Goal: Task Accomplishment & Management: Complete application form

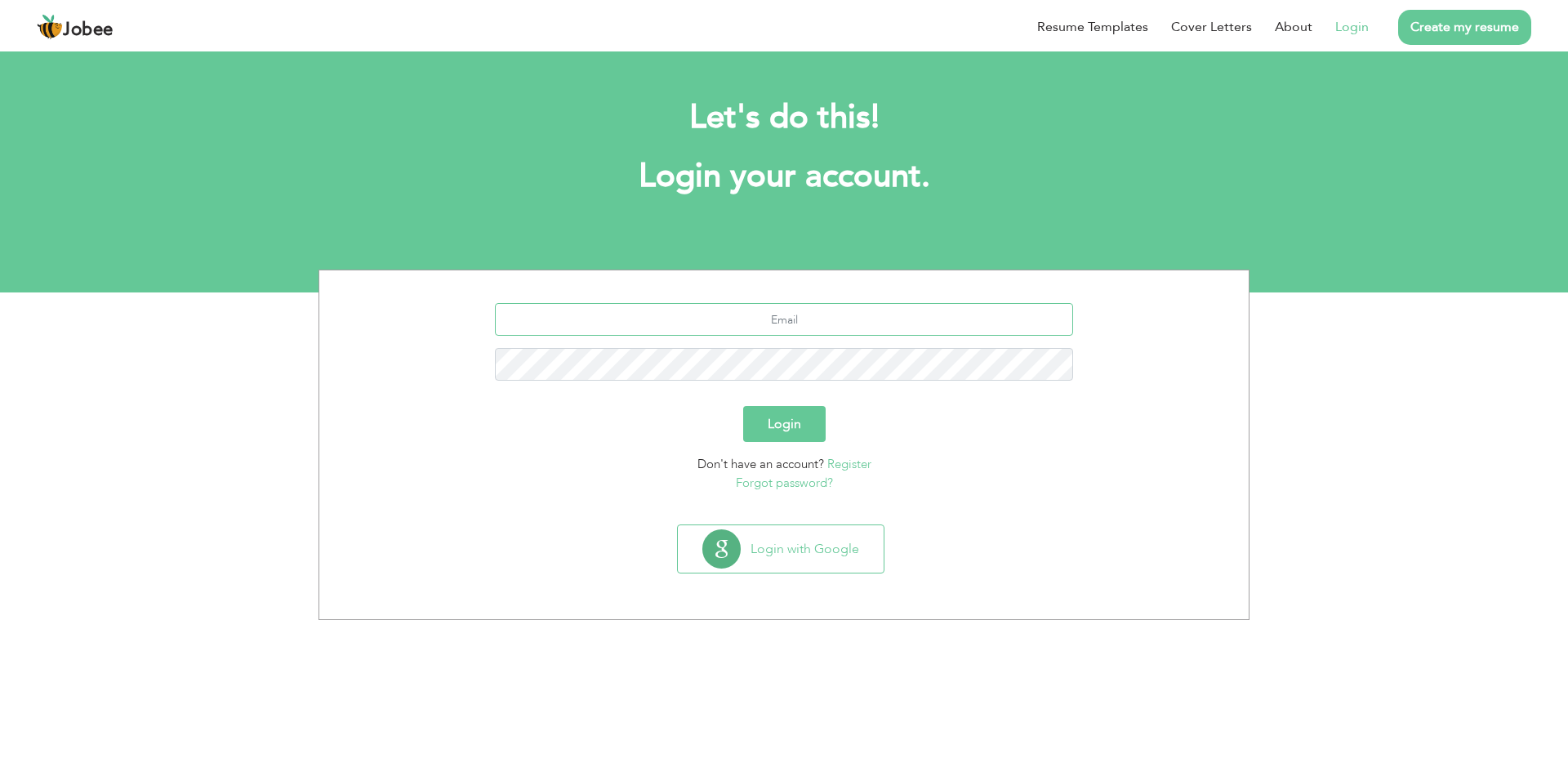
click at [784, 313] on input "text" at bounding box center [784, 319] width 579 height 33
click at [754, 550] on button "Login with Google" at bounding box center [781, 548] width 206 height 47
click at [731, 542] on button "Login with Google" at bounding box center [781, 548] width 206 height 47
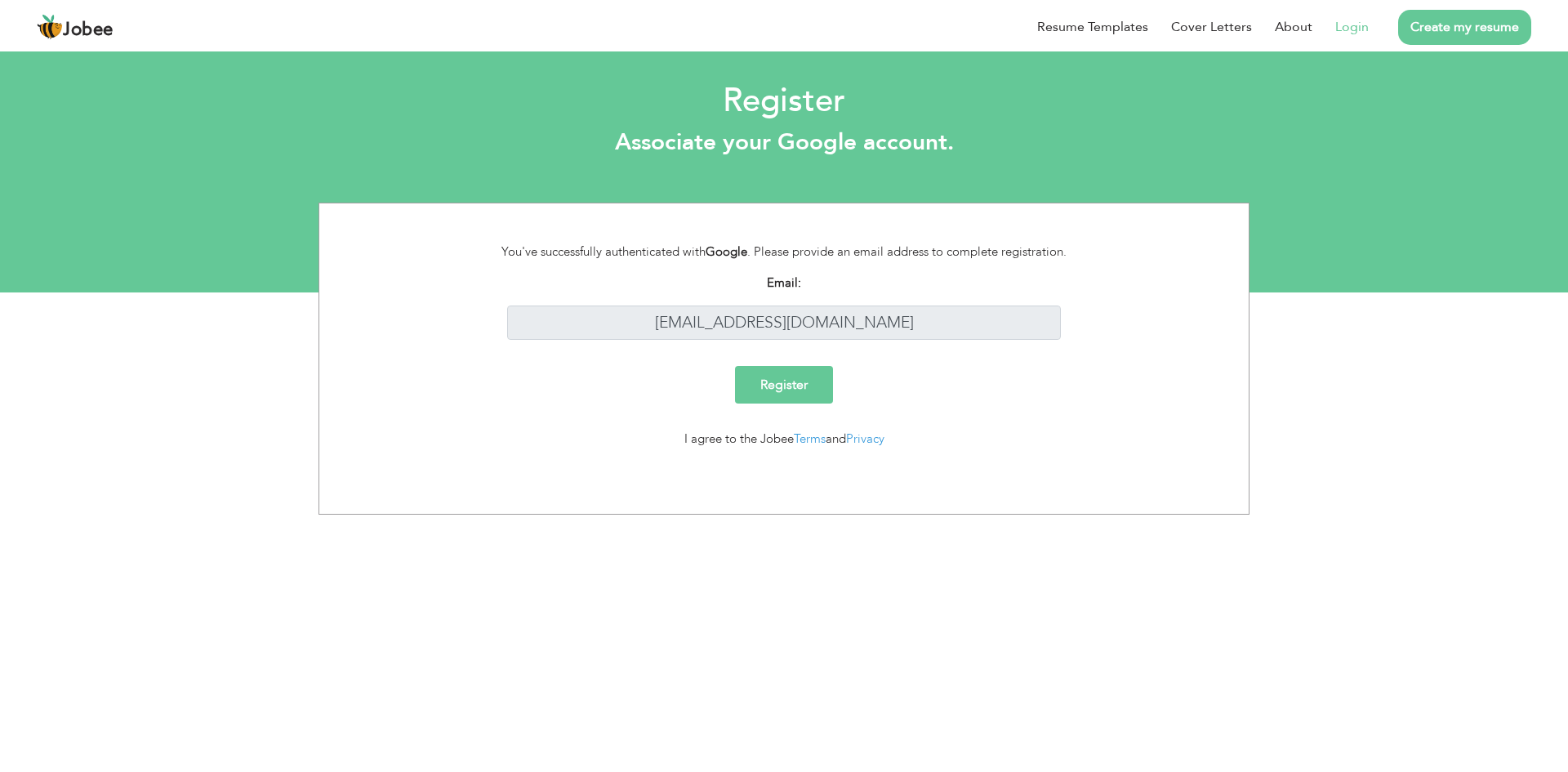
click at [795, 375] on input "Register" at bounding box center [784, 385] width 98 height 38
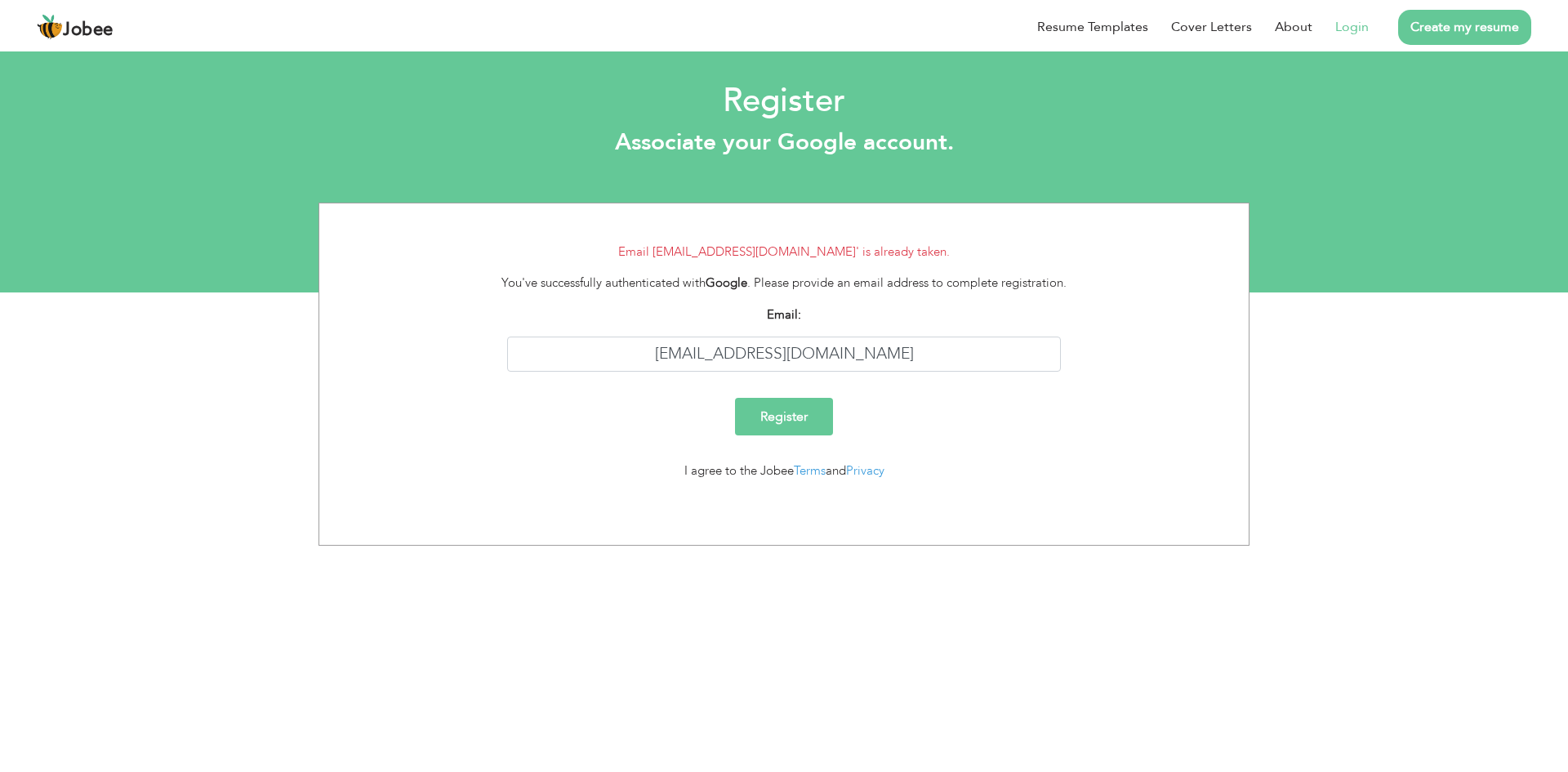
click at [1353, 30] on link "Login" at bounding box center [1352, 27] width 34 height 19
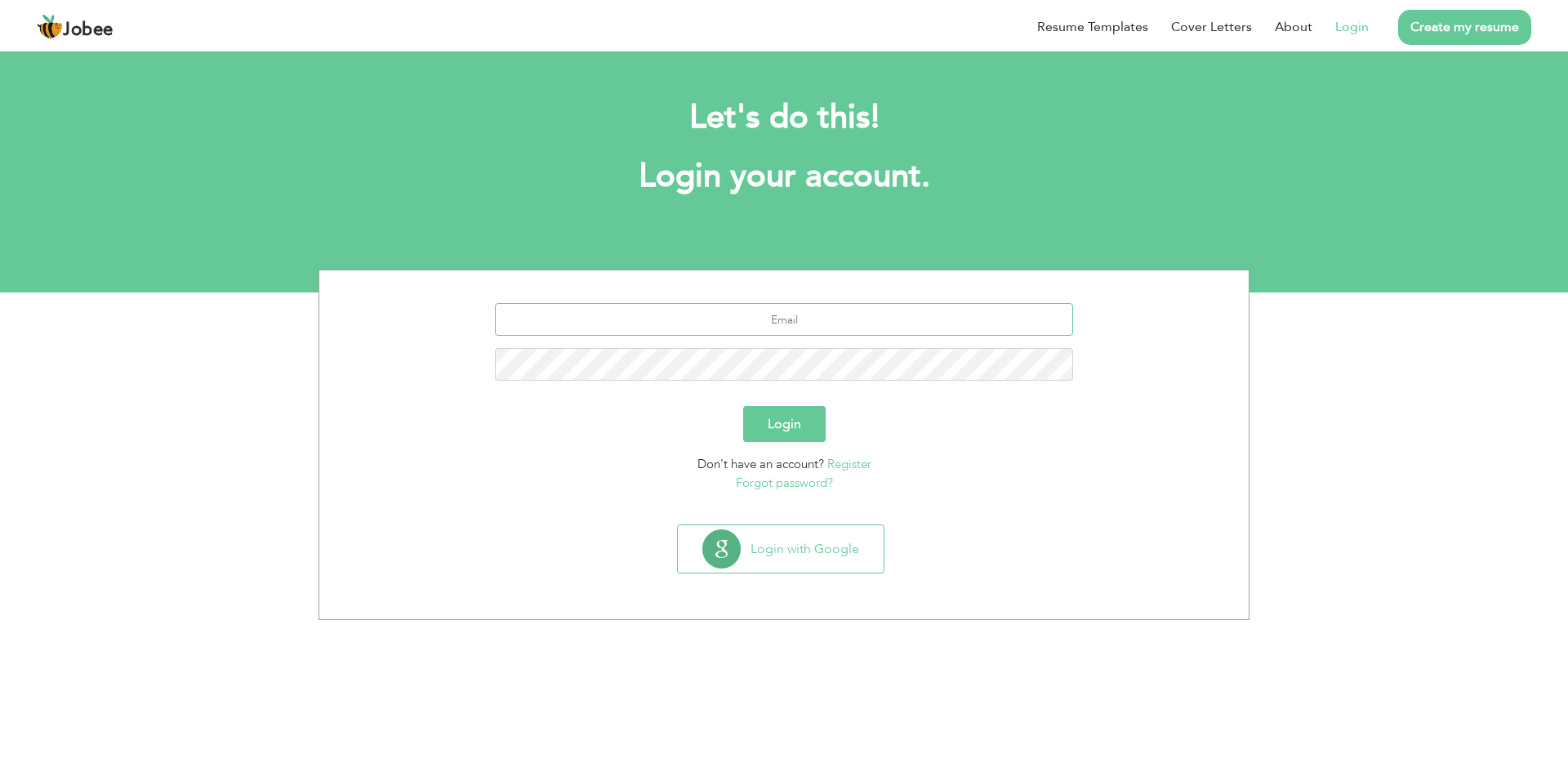
click at [776, 332] on input "text" at bounding box center [784, 319] width 579 height 33
type input "[EMAIL_ADDRESS][DOMAIN_NAME]"
click at [791, 417] on button "Login" at bounding box center [784, 423] width 83 height 36
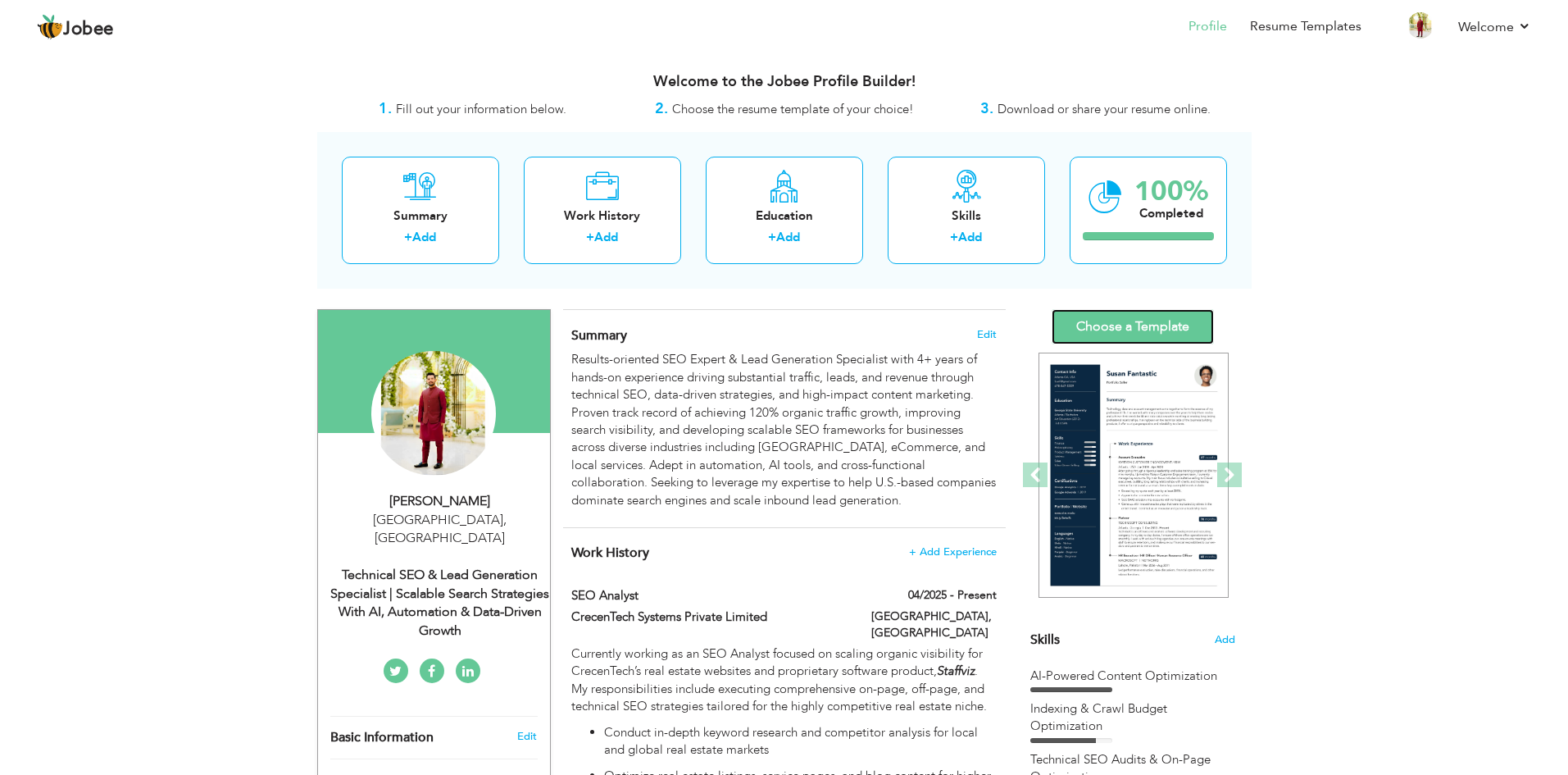
click at [1121, 324] on link "Choose a Template" at bounding box center [1133, 326] width 163 height 35
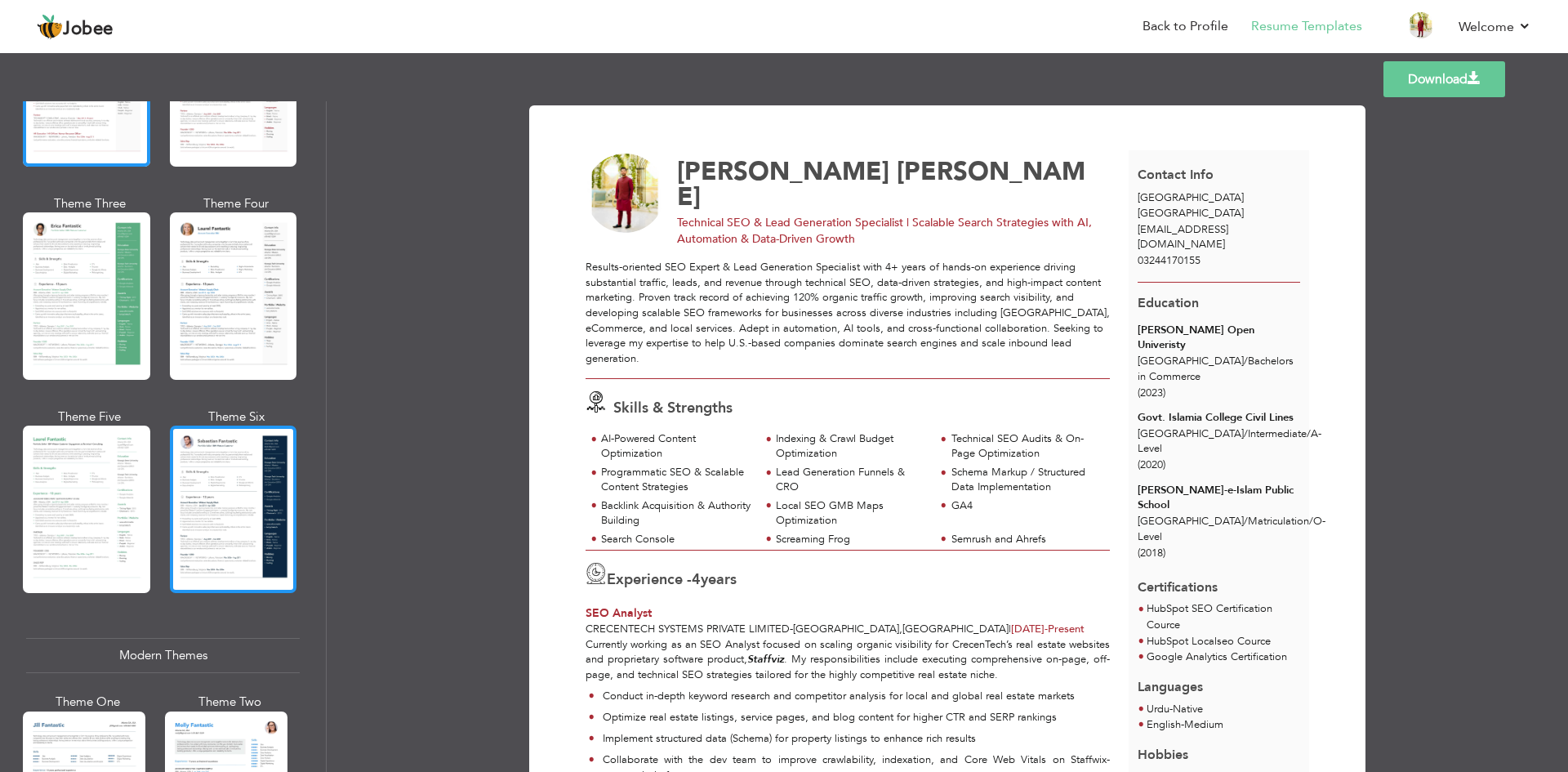
scroll to position [245, 0]
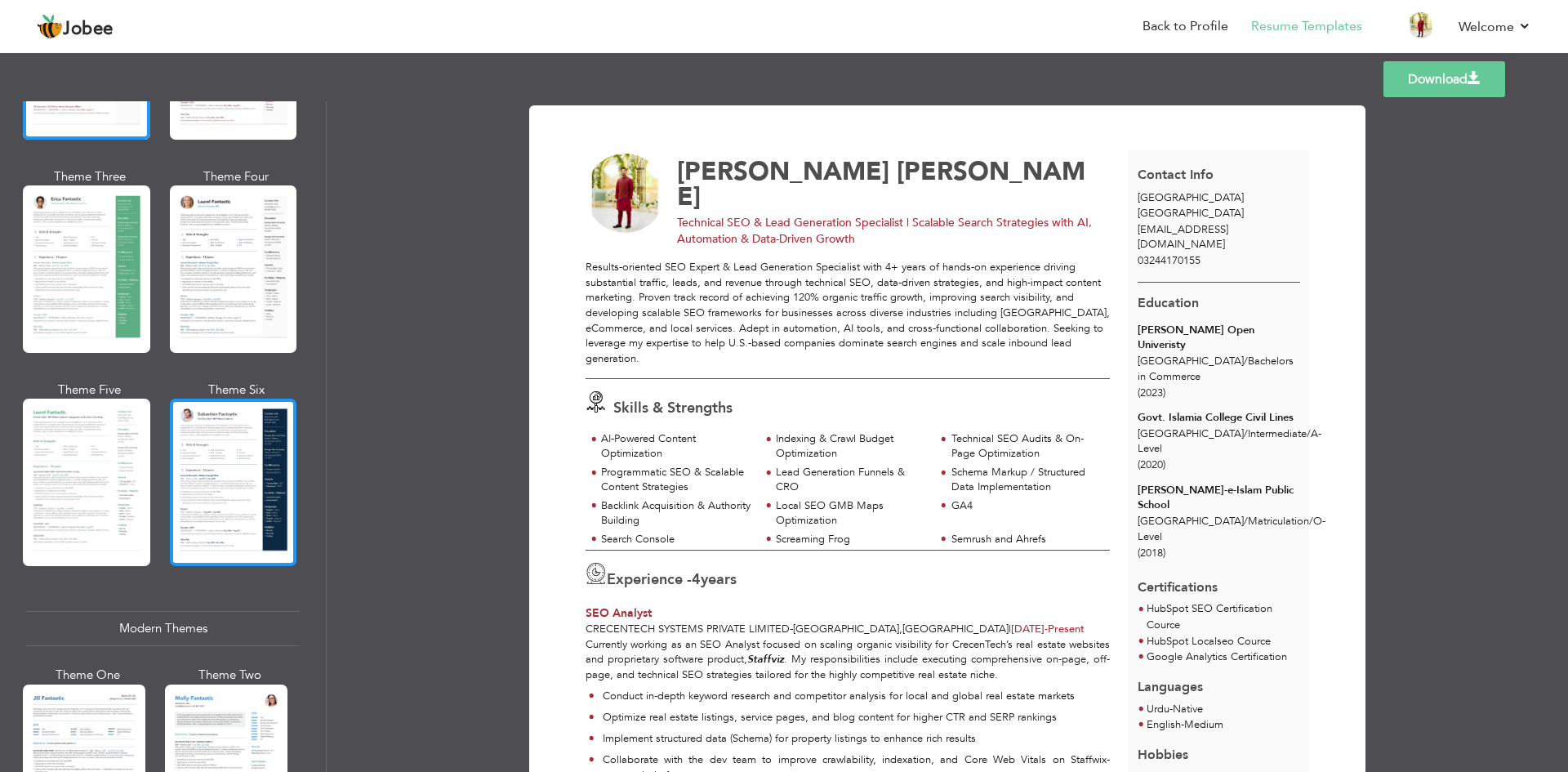
click at [247, 431] on div at bounding box center [233, 483] width 127 height 168
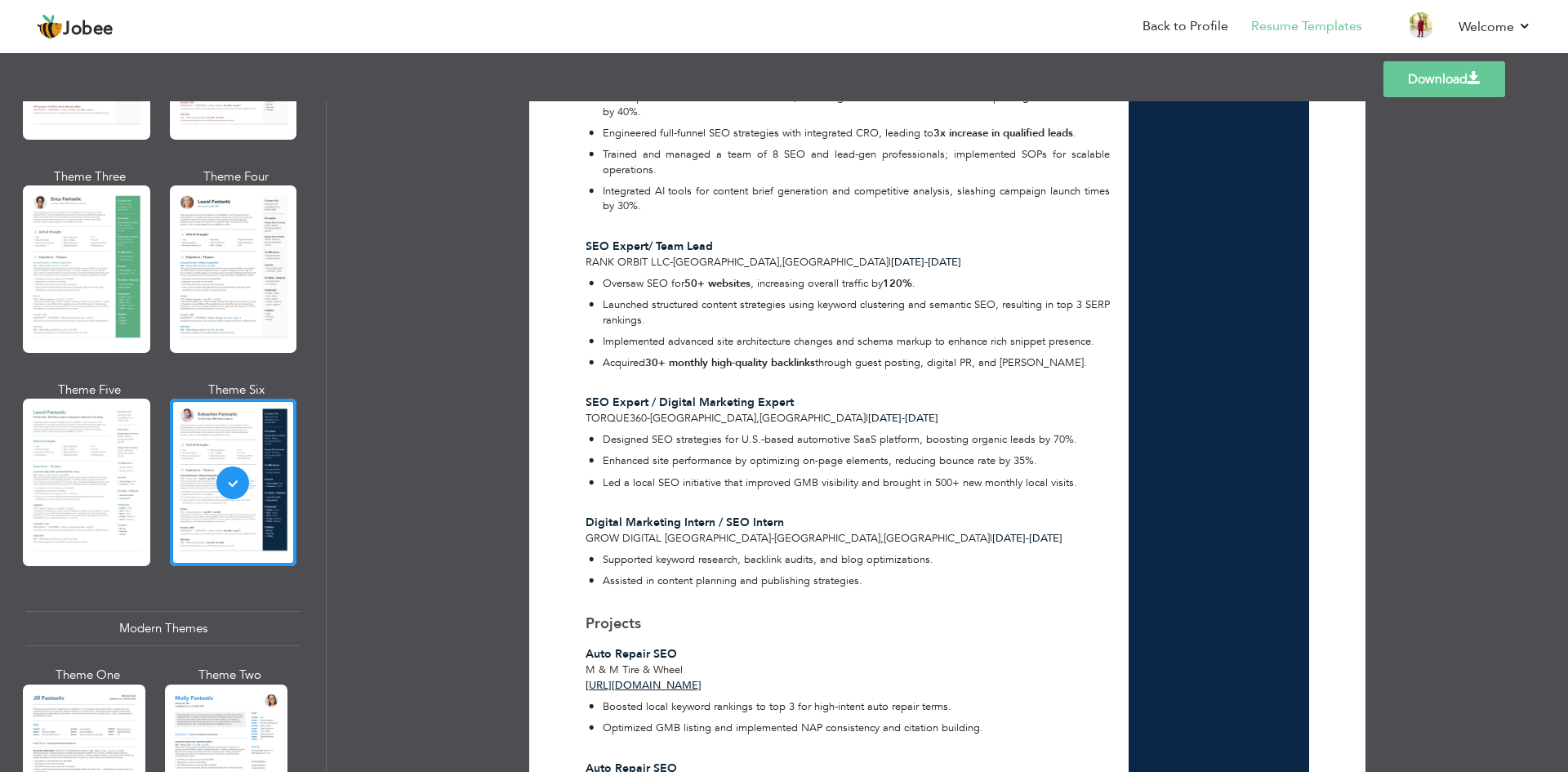
scroll to position [898, 0]
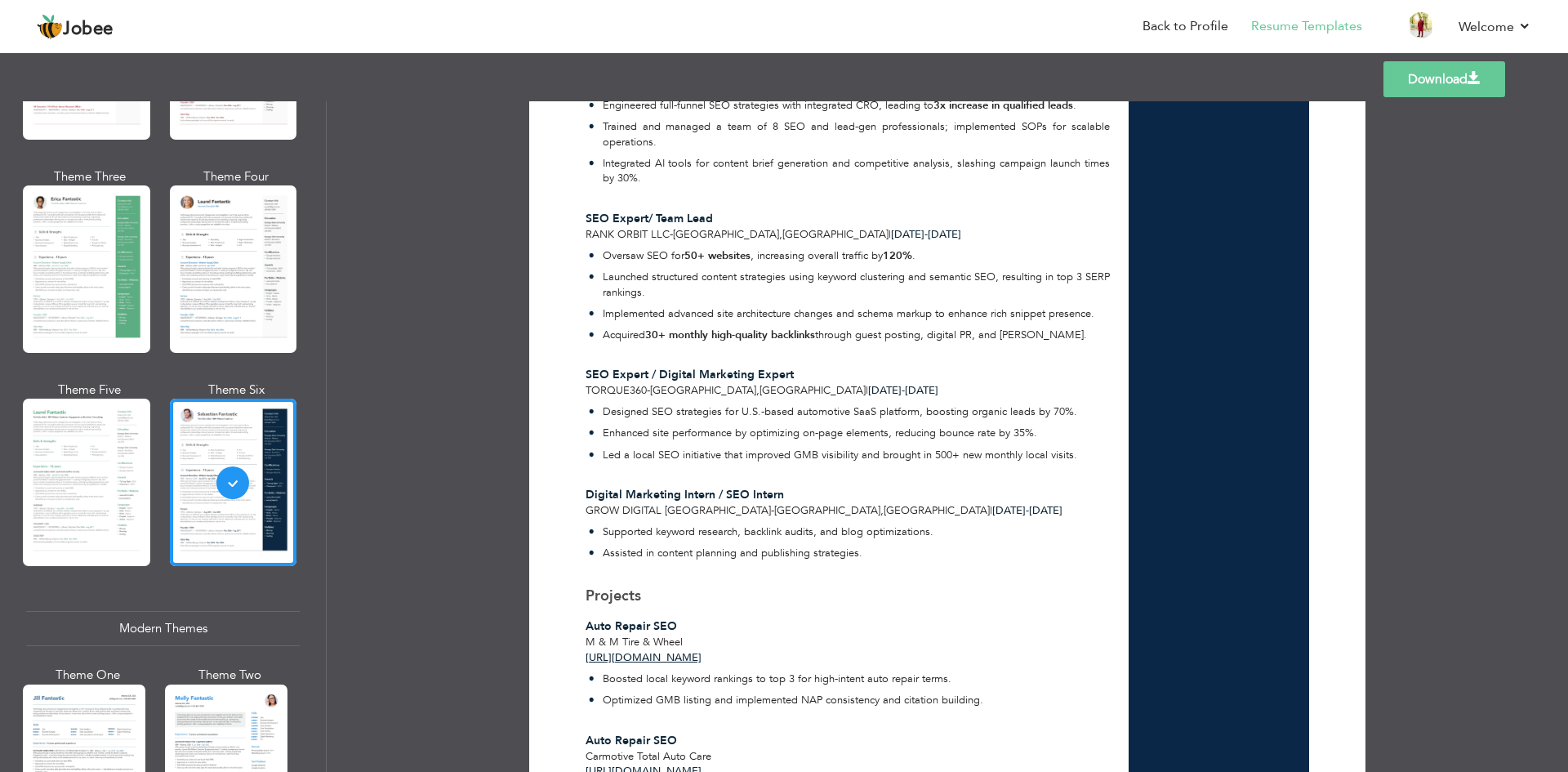
drag, startPoint x: 808, startPoint y: 482, endPoint x: 849, endPoint y: 481, distance: 41.0
click at [993, 503] on span "[DATE] -" at bounding box center [1011, 510] width 37 height 14
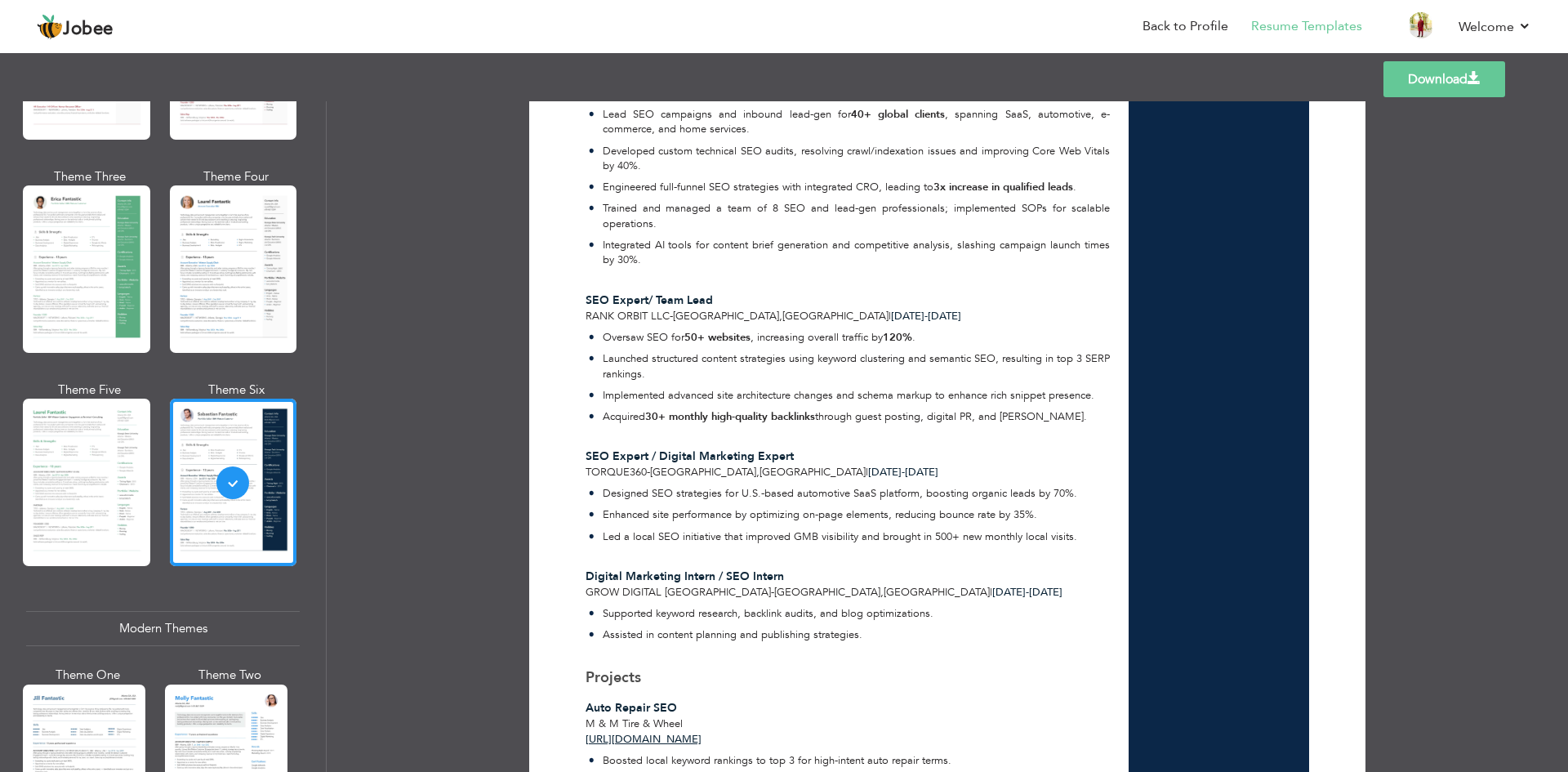
drag, startPoint x: 763, startPoint y: 444, endPoint x: 778, endPoint y: 444, distance: 15.0
click at [868, 465] on span "[DATE] -" at bounding box center [887, 471] width 37 height 14
drag, startPoint x: 799, startPoint y: 441, endPoint x: 845, endPoint y: 442, distance: 46.0
click at [845, 465] on div "Torque360 - [GEOGRAPHIC_DATA] , [GEOGRAPHIC_DATA] | [DATE] - [DATE]" at bounding box center [848, 472] width 524 height 15
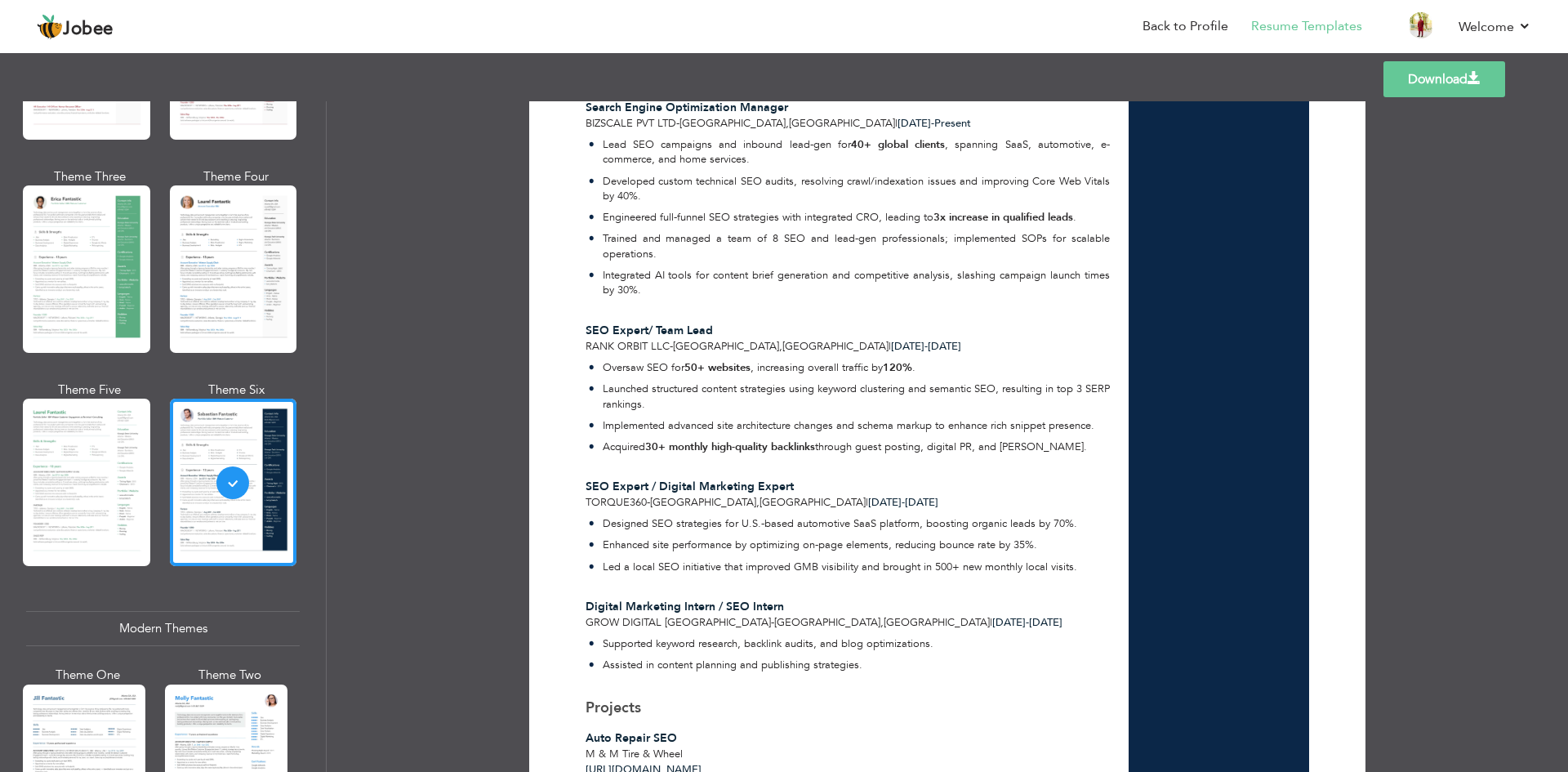
scroll to position [735, 0]
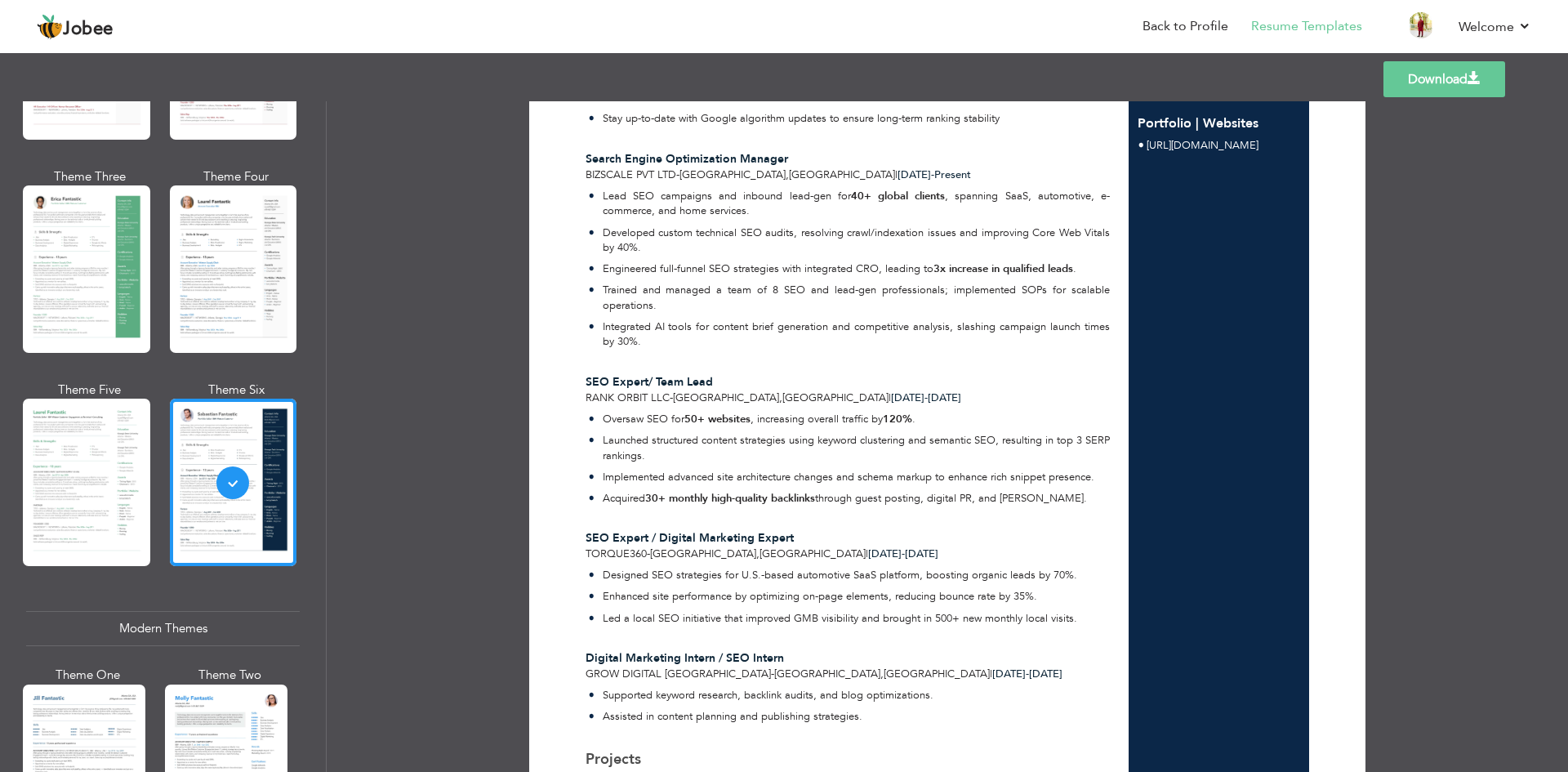
drag, startPoint x: 784, startPoint y: 372, endPoint x: 802, endPoint y: 372, distance: 18.0
click at [802, 390] on div "Rank Orbit LLC - [GEOGRAPHIC_DATA] , [GEOGRAPHIC_DATA] | [DATE] - [DATE]" at bounding box center [848, 398] width 524 height 15
drag, startPoint x: 813, startPoint y: 369, endPoint x: 864, endPoint y: 367, distance: 51.0
click at [864, 390] on div "Rank Orbit LLC - [GEOGRAPHIC_DATA] , [GEOGRAPHIC_DATA] | [DATE] - [DATE]" at bounding box center [848, 398] width 524 height 15
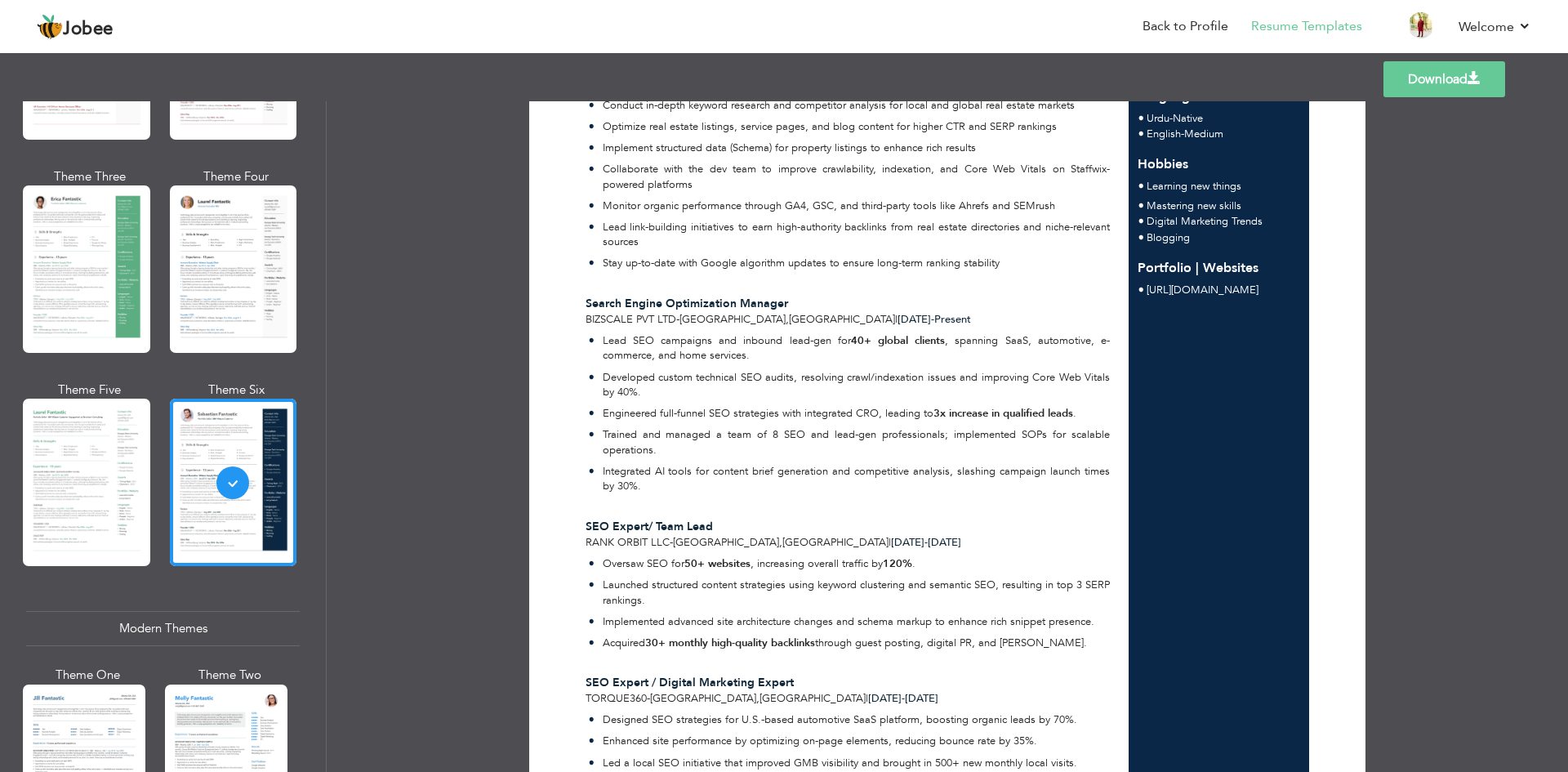
scroll to position [572, 0]
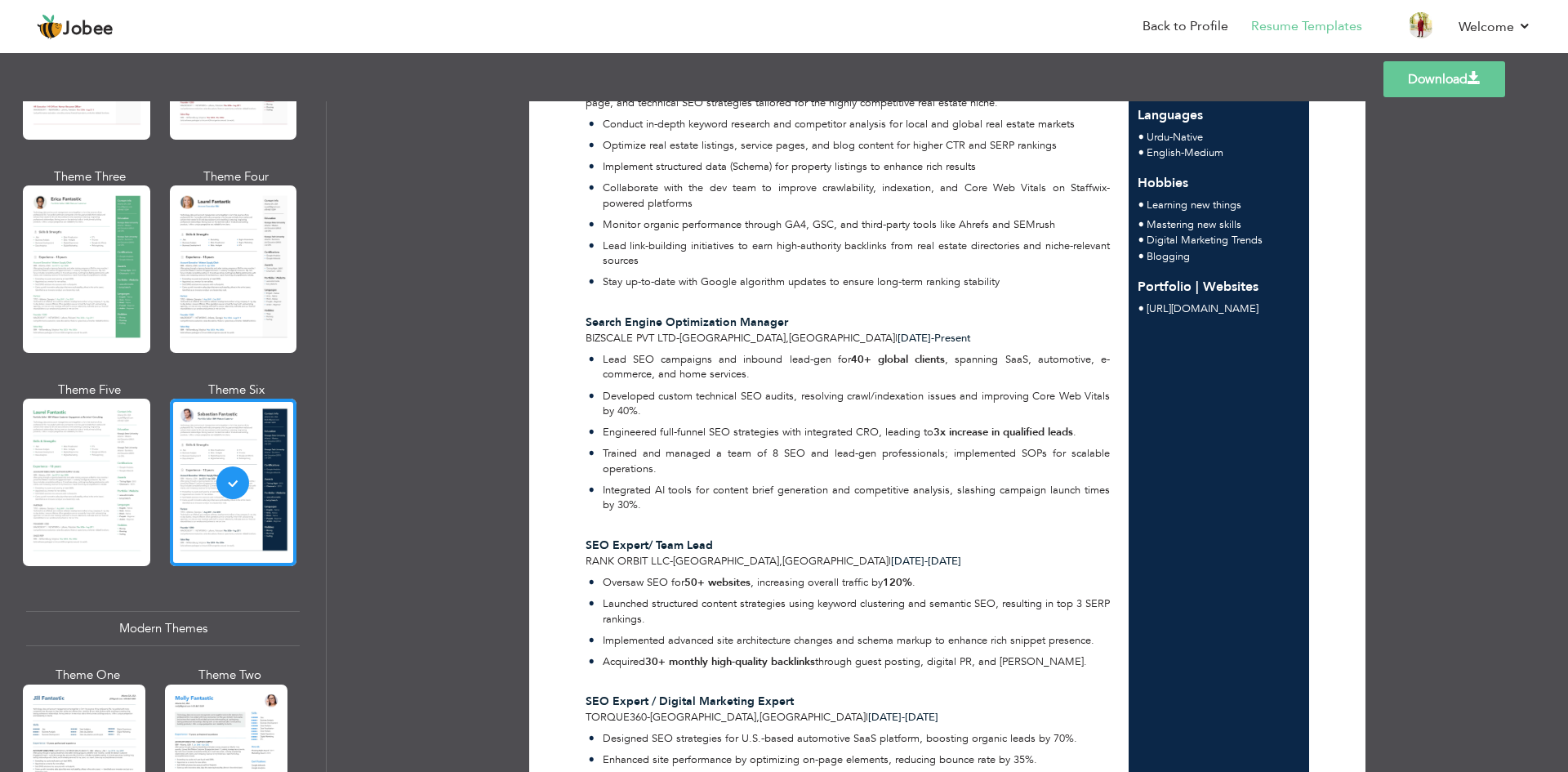
drag, startPoint x: 769, startPoint y: 306, endPoint x: 811, endPoint y: 311, distance: 42.3
click at [897, 331] on span "[DATE] -" at bounding box center [916, 337] width 37 height 14
drag, startPoint x: 822, startPoint y: 307, endPoint x: 867, endPoint y: 311, distance: 45.2
click at [867, 331] on div "BizScale PVT LTD - [GEOGRAPHIC_DATA] , [GEOGRAPHIC_DATA] | [DATE] - Present" at bounding box center [848, 338] width 524 height 15
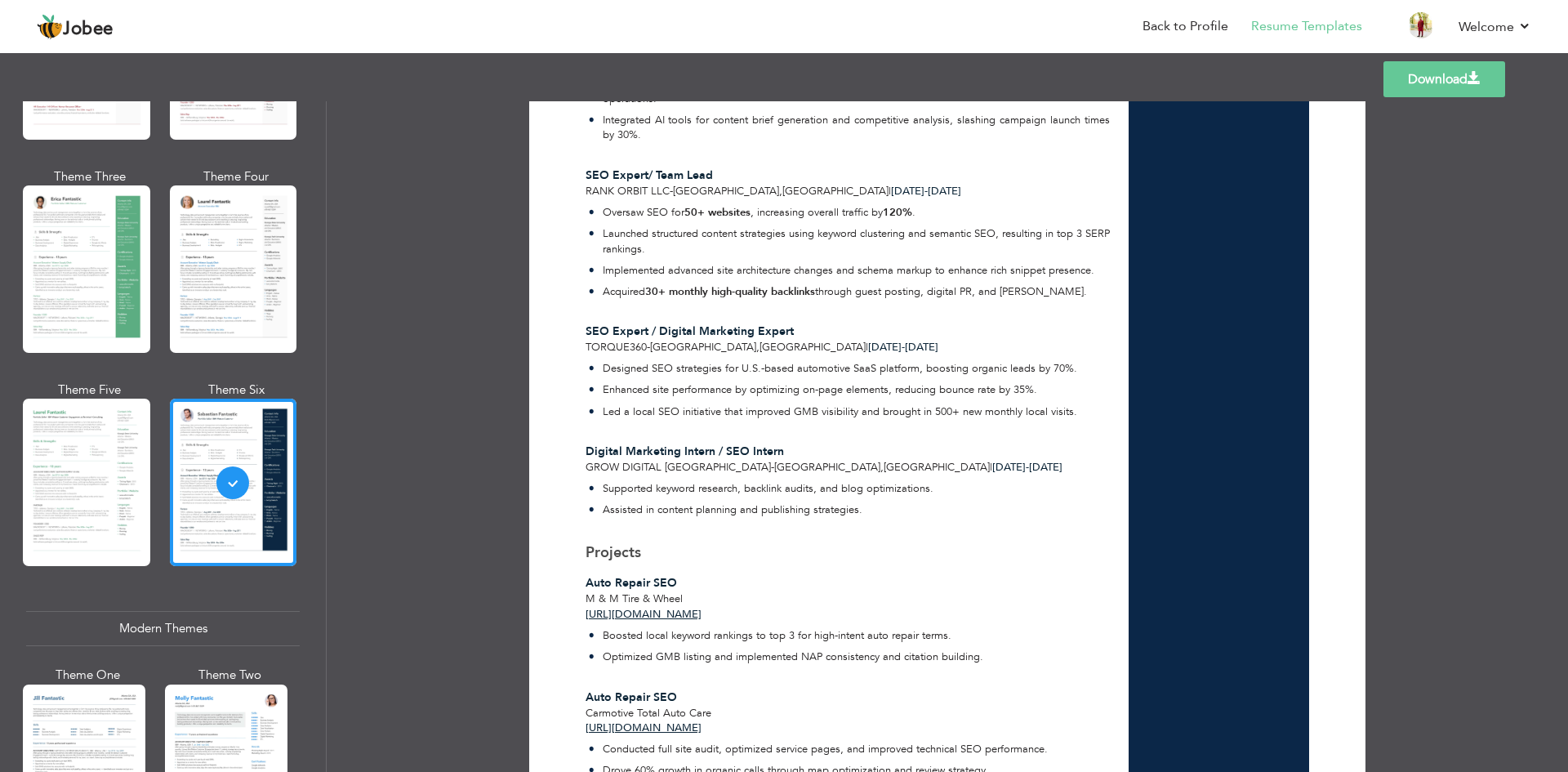
scroll to position [980, 0]
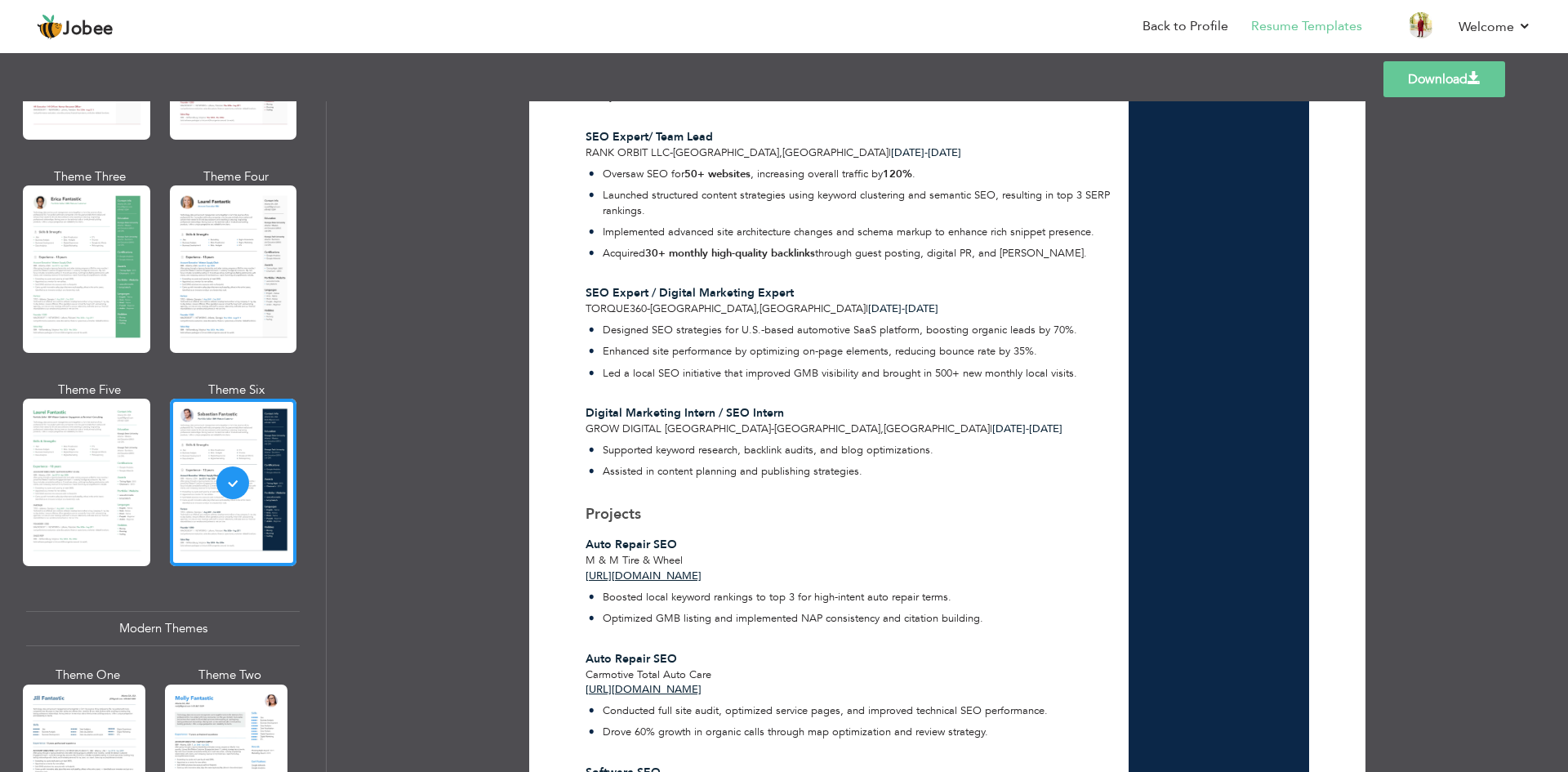
drag, startPoint x: 841, startPoint y: 401, endPoint x: 853, endPoint y: 399, distance: 12.2
click at [993, 421] on span "[DATE] -" at bounding box center [1011, 428] width 37 height 14
drag, startPoint x: 881, startPoint y: 397, endPoint x: 908, endPoint y: 400, distance: 27.2
click at [908, 421] on div "Grow Digital [GEOGRAPHIC_DATA] - [GEOGRAPHIC_DATA] , [GEOGRAPHIC_DATA] | [DATE]…" at bounding box center [848, 429] width 524 height 15
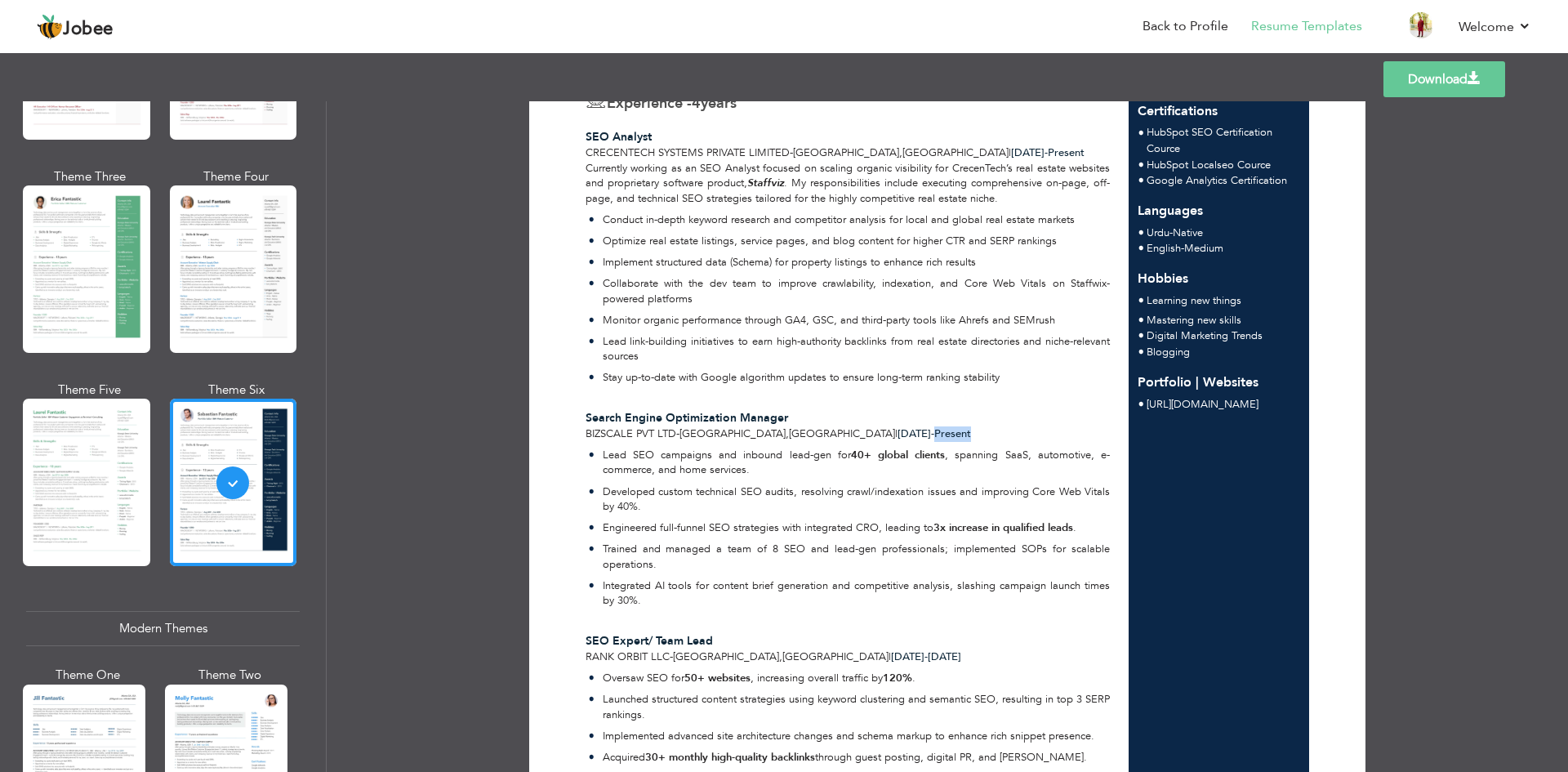
scroll to position [490, 0]
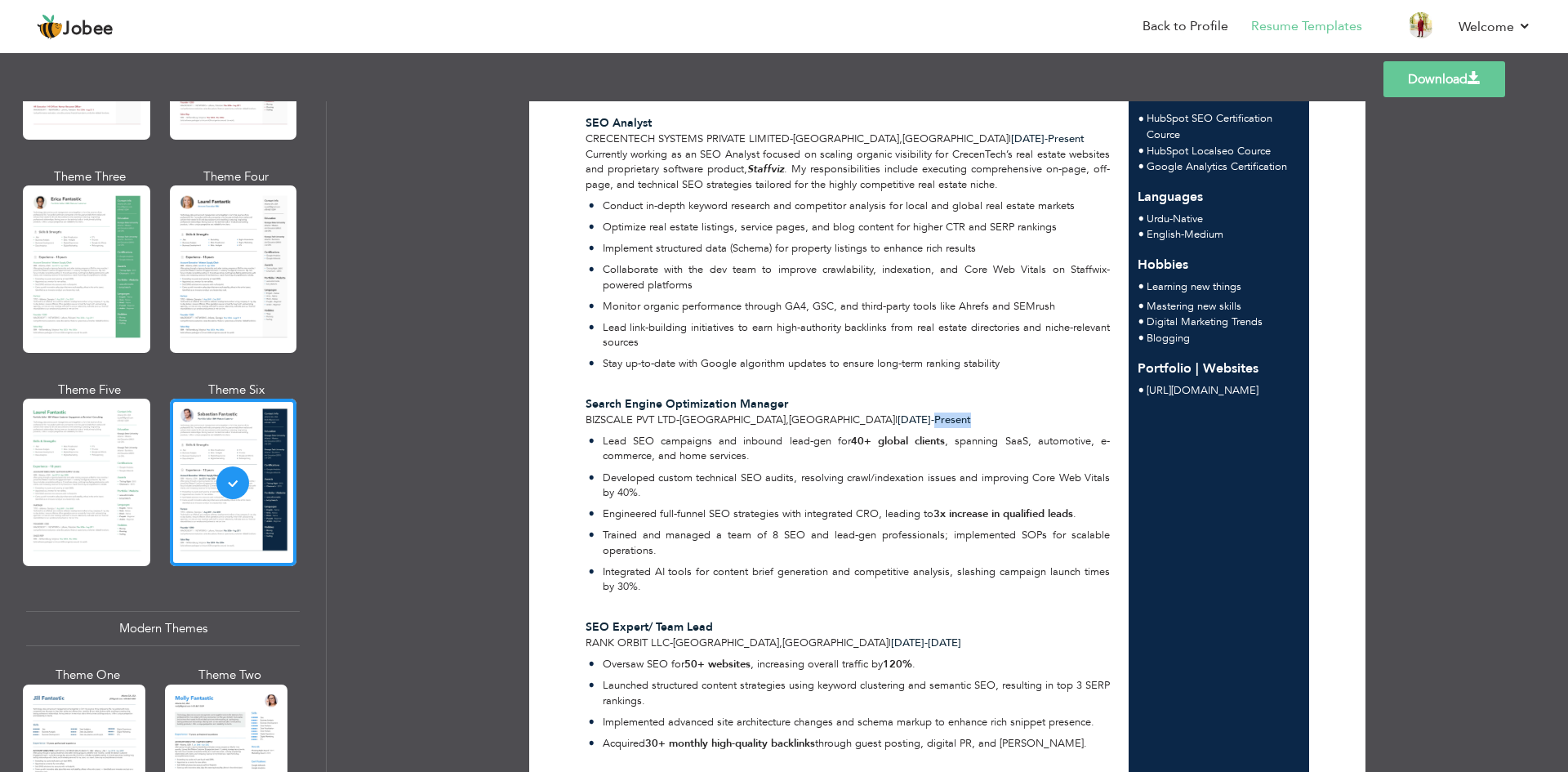
drag, startPoint x: 769, startPoint y: 388, endPoint x: 810, endPoint y: 386, distance: 41.0
click at [897, 413] on span "[DATE] -" at bounding box center [916, 419] width 37 height 14
drag, startPoint x: 821, startPoint y: 387, endPoint x: 850, endPoint y: 388, distance: 29.0
click at [897, 413] on span "[DATE] - Present" at bounding box center [934, 419] width 73 height 14
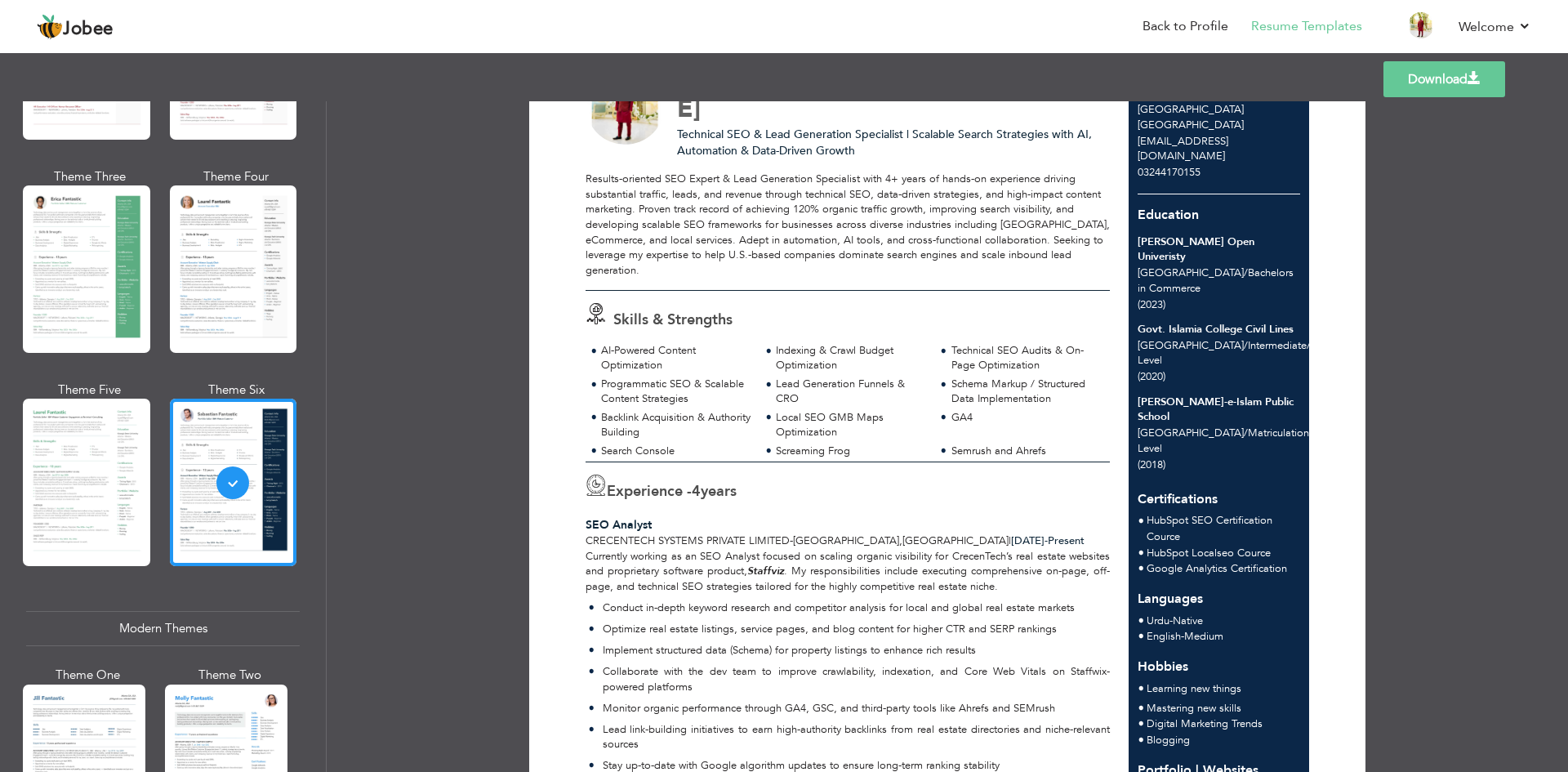
scroll to position [163, 0]
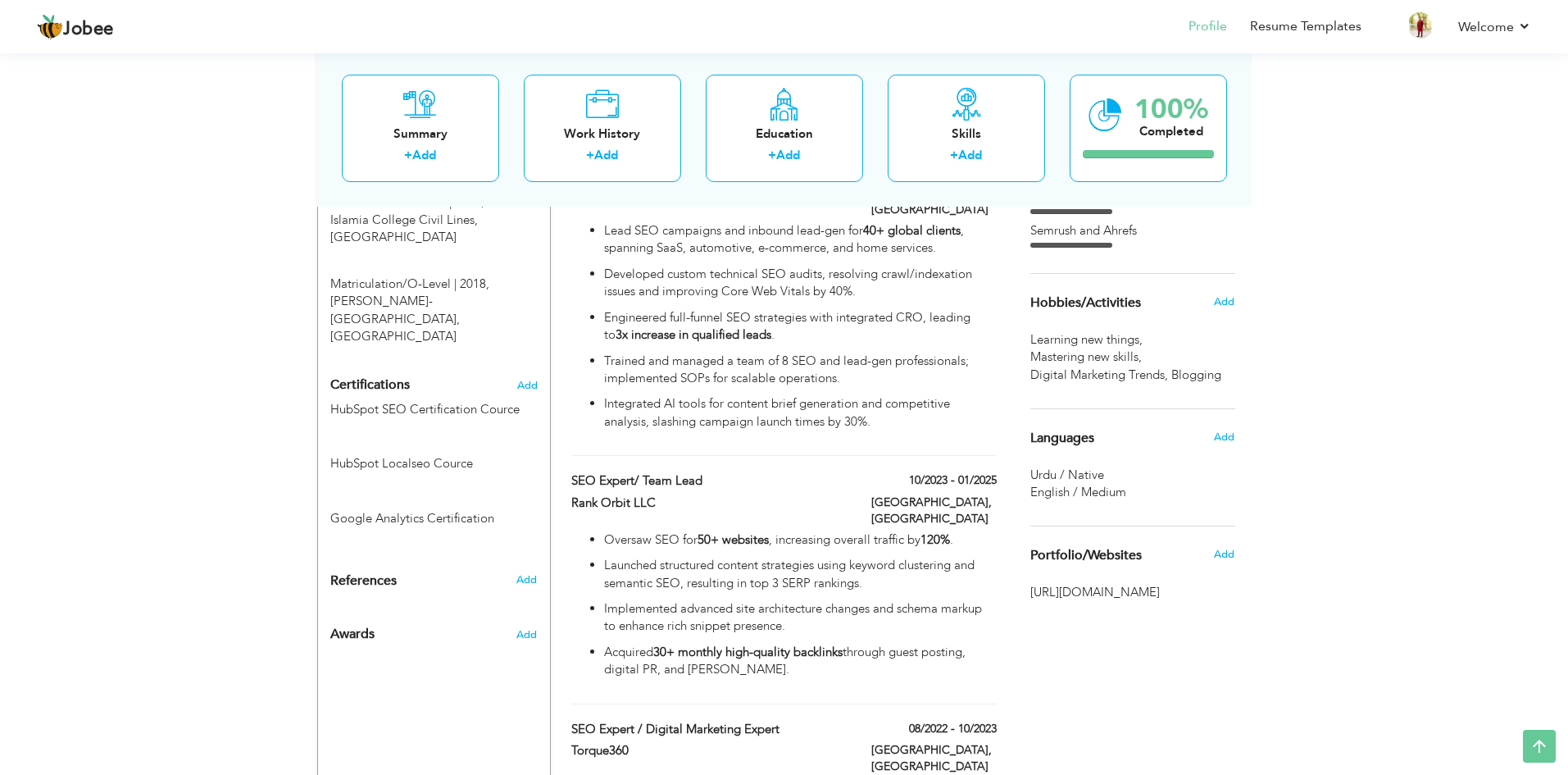
scroll to position [902, 0]
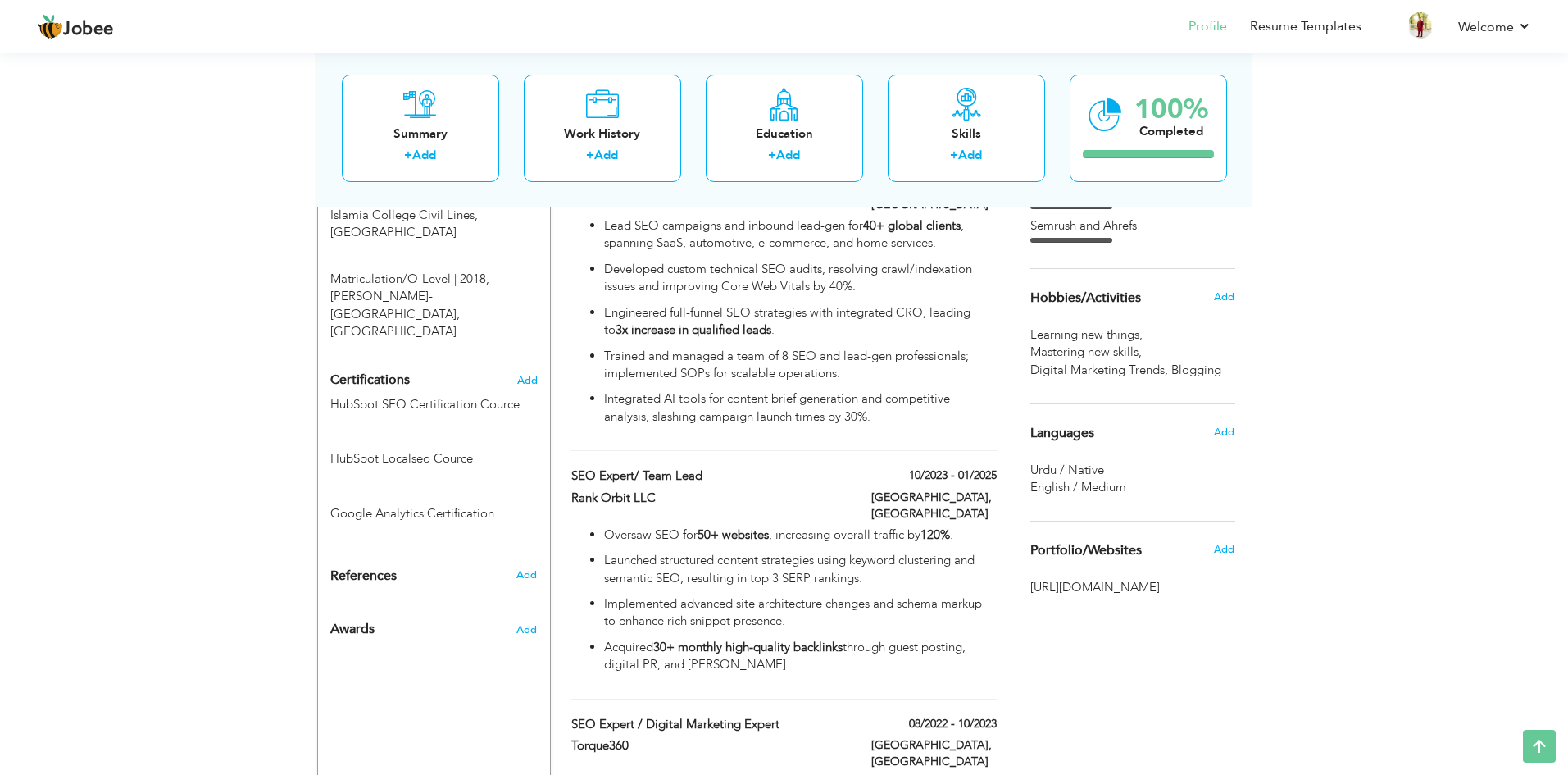
click at [1096, 590] on span "[URL][DOMAIN_NAME]" at bounding box center [1133, 587] width 205 height 17
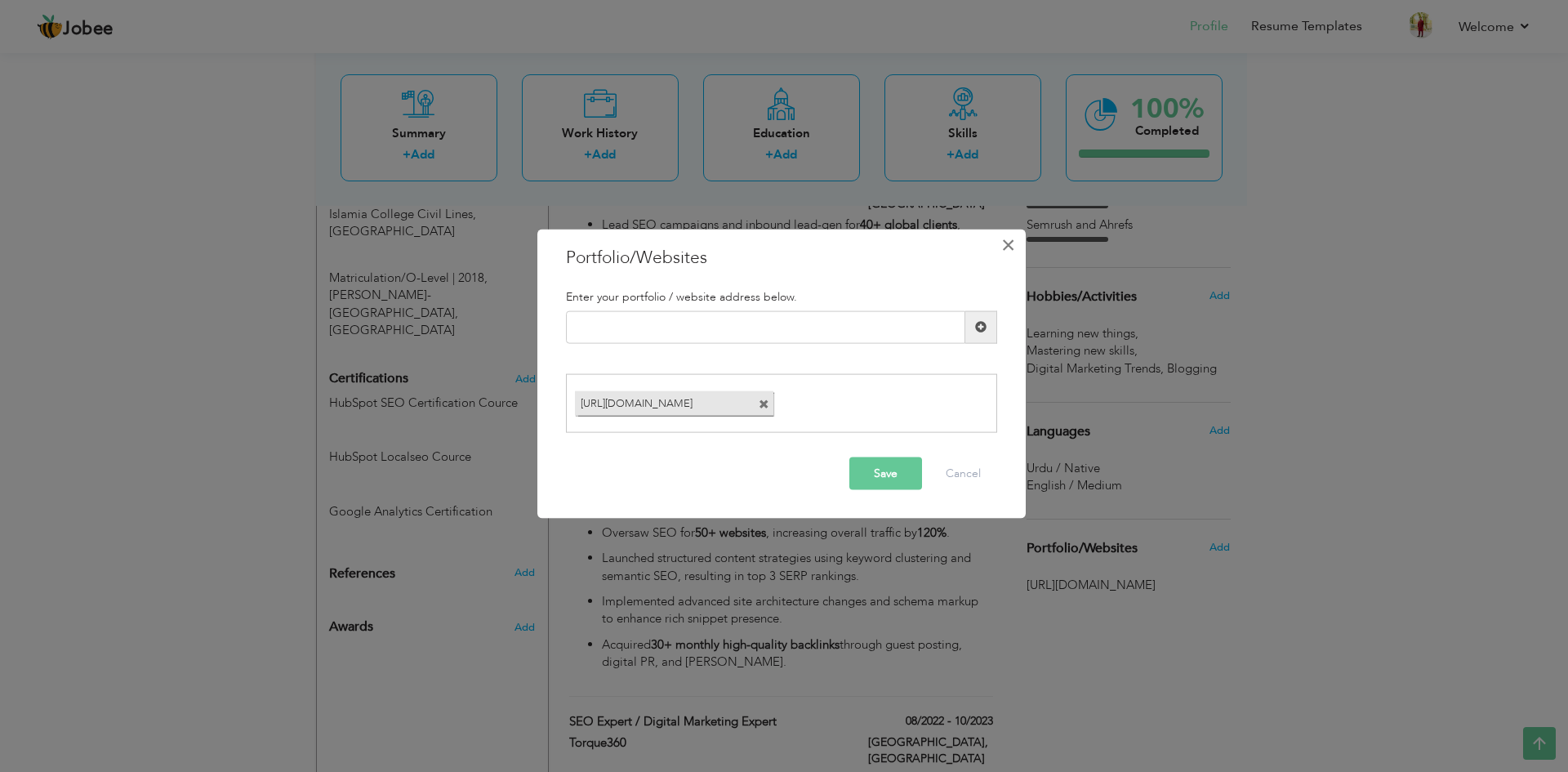
click at [1007, 244] on span "×" at bounding box center [1008, 244] width 13 height 30
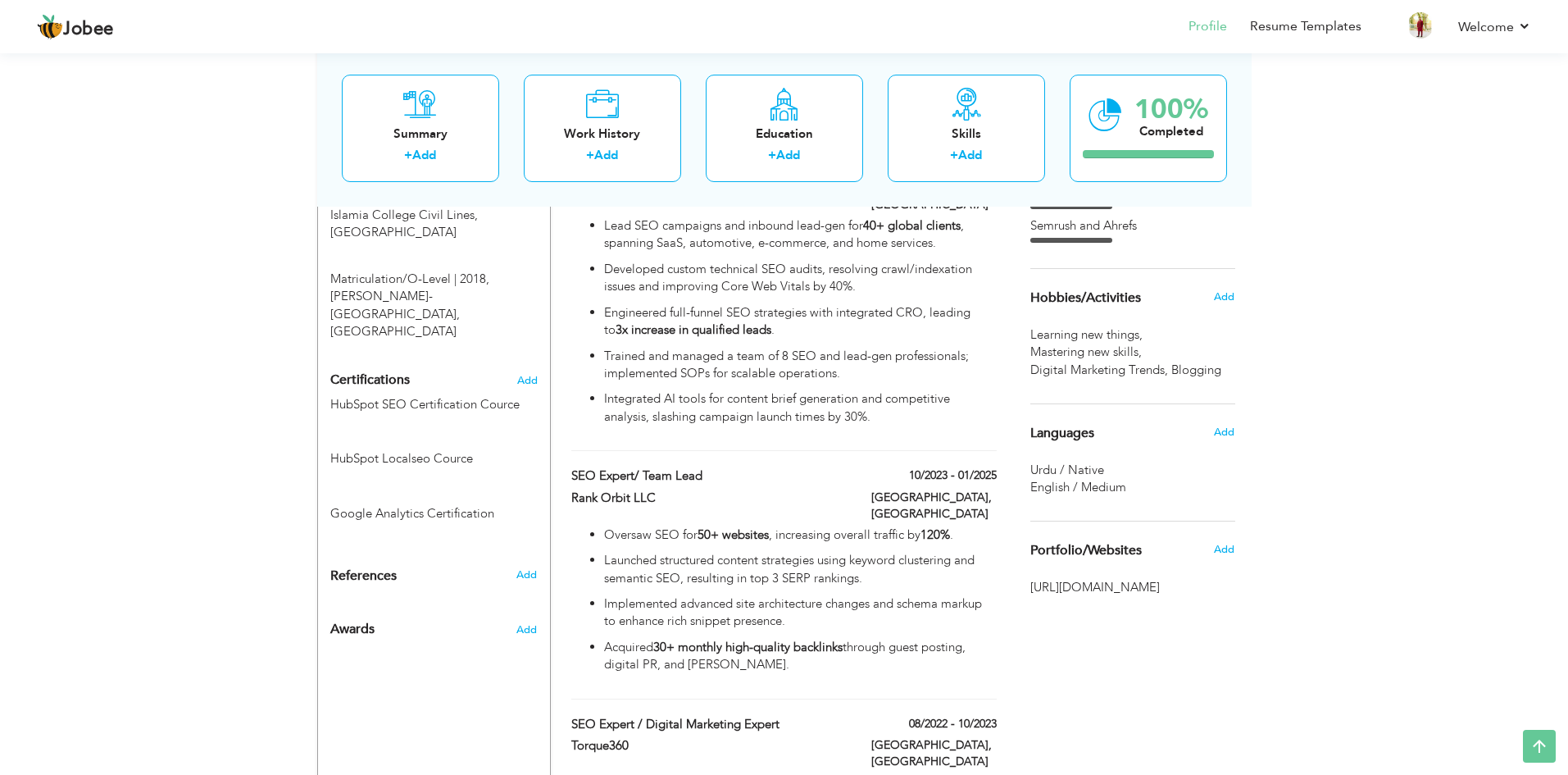
drag, startPoint x: 1160, startPoint y: 605, endPoint x: 1049, endPoint y: 568, distance: 117.0
click at [1050, 571] on div "Portfolio/Websites Add https://hassan-seo-expert-portfolio.my.canva.site/" at bounding box center [1133, 558] width 205 height 75
drag, startPoint x: 1022, startPoint y: 588, endPoint x: 1169, endPoint y: 610, distance: 148.6
drag, startPoint x: 1164, startPoint y: 602, endPoint x: 1105, endPoint y: 588, distance: 60.6
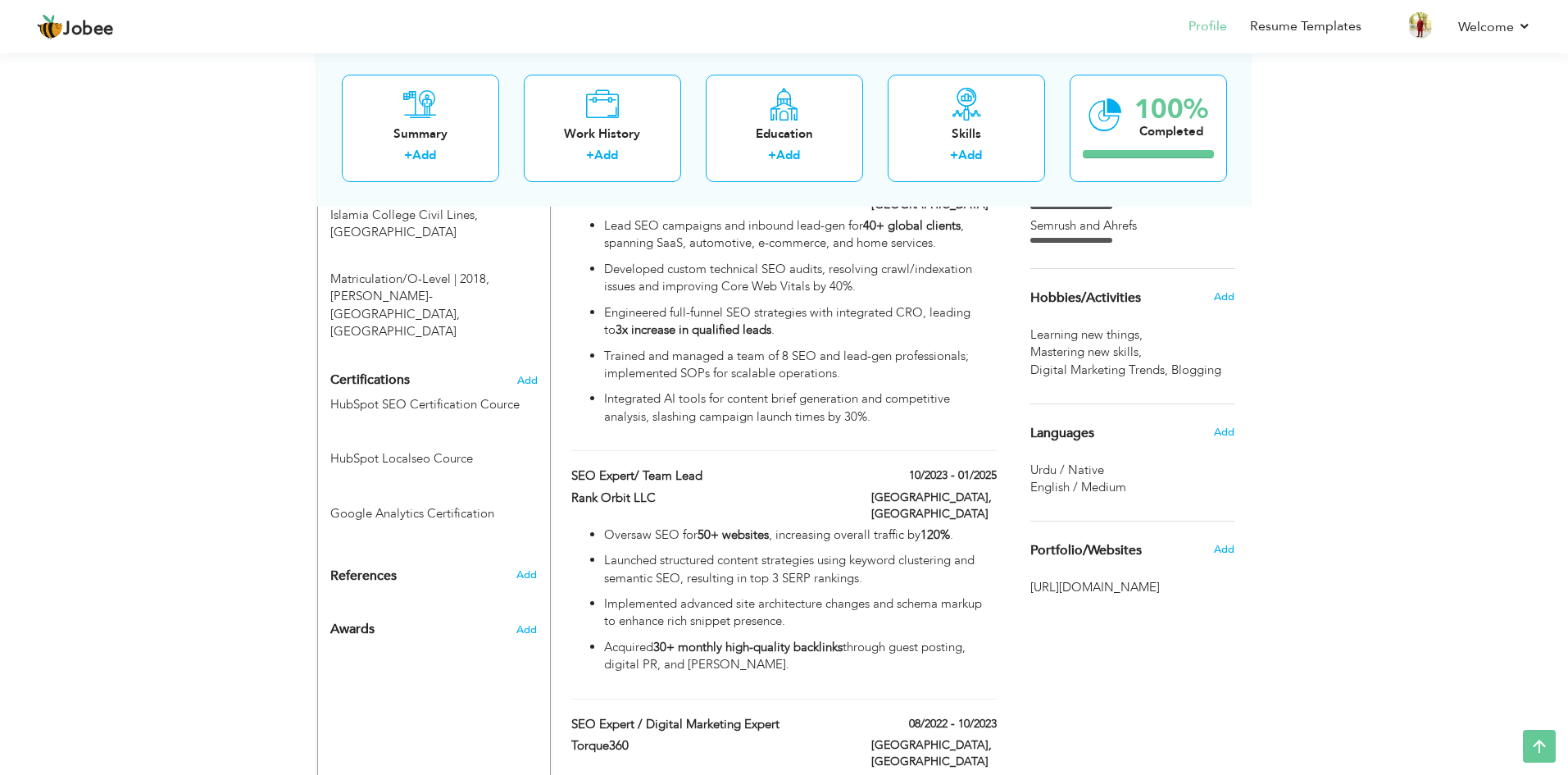
click at [1105, 588] on span "[URL][DOMAIN_NAME]" at bounding box center [1133, 587] width 205 height 17
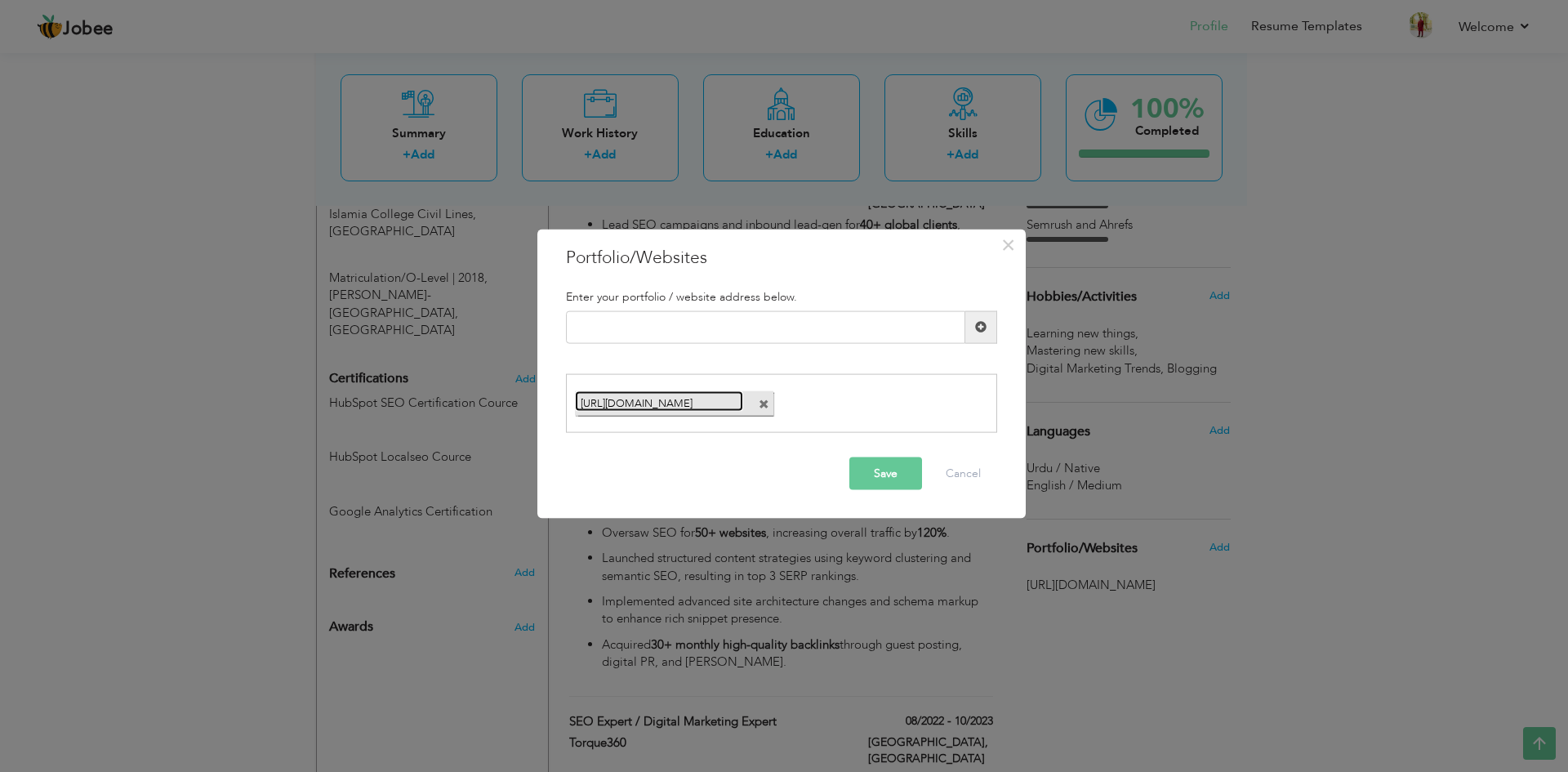
click at [724, 400] on link "[URL][DOMAIN_NAME]" at bounding box center [659, 401] width 169 height 20
click at [1012, 249] on span "×" at bounding box center [1008, 244] width 13 height 30
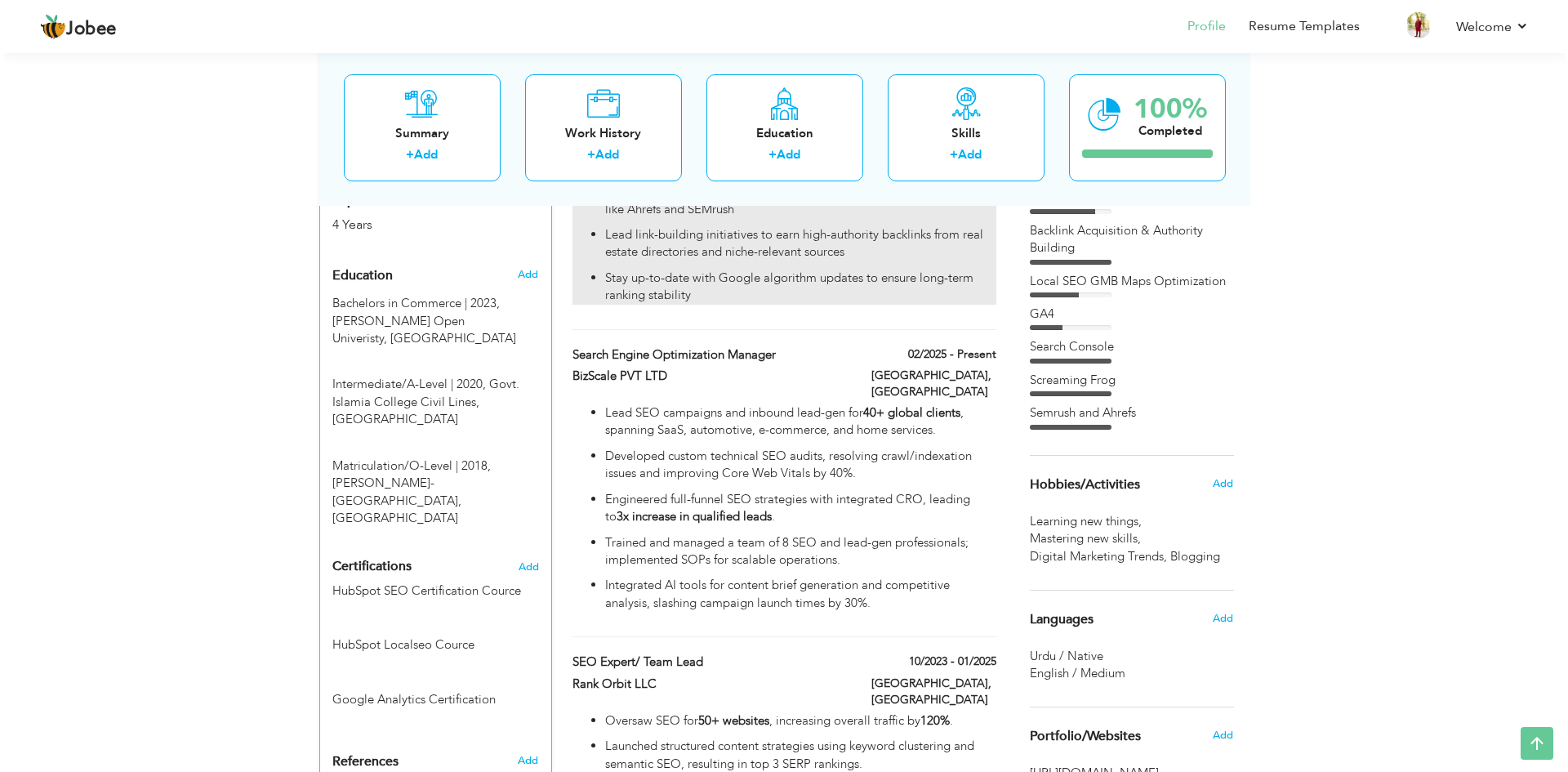
scroll to position [735, 0]
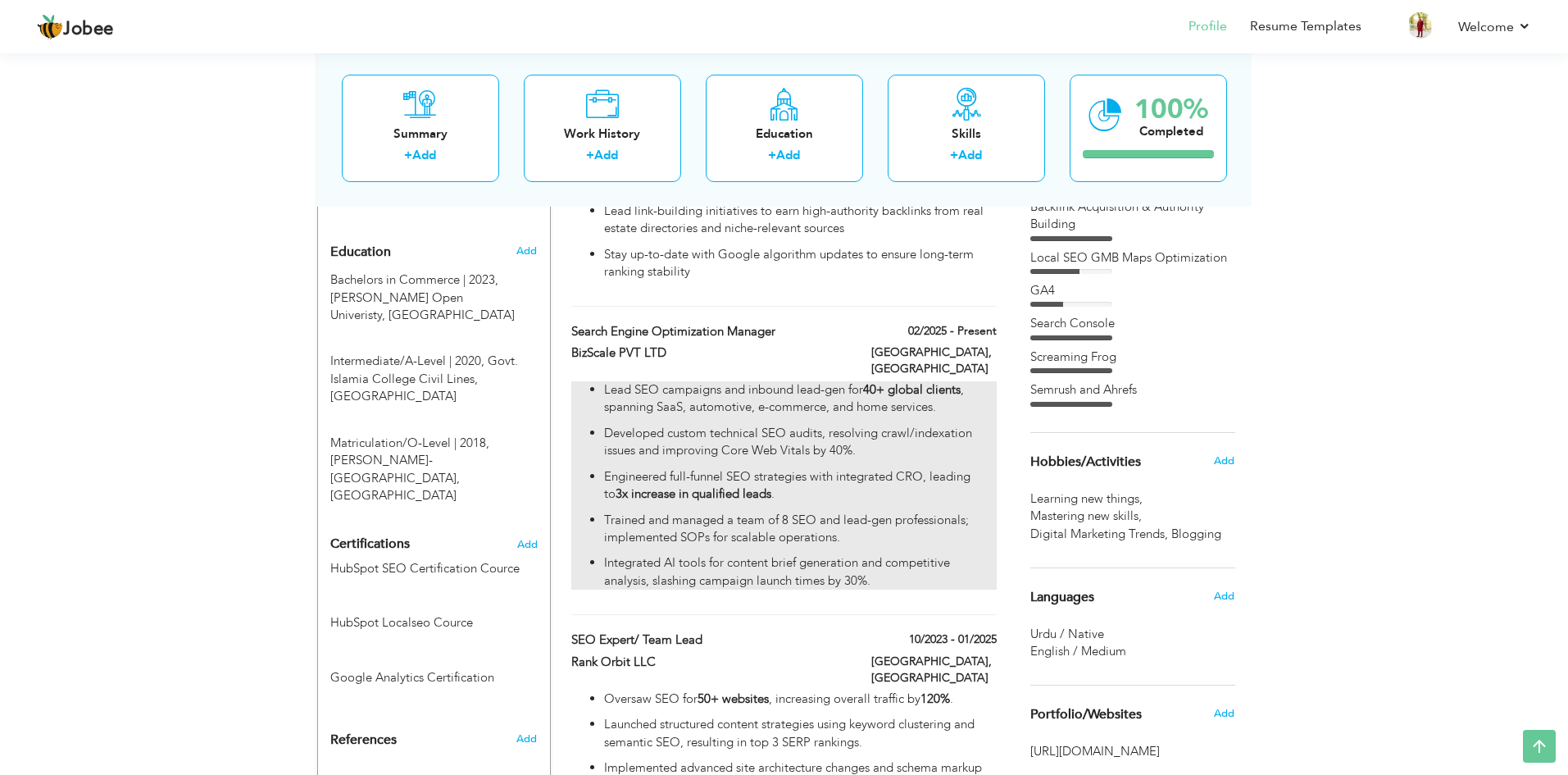
drag, startPoint x: 873, startPoint y: 556, endPoint x: 630, endPoint y: 464, distance: 259.8
click at [630, 464] on ul "Lead SEO campaigns and inbound lead-gen for 40+ global clients , spanning SaaS,…" at bounding box center [784, 485] width 425 height 208
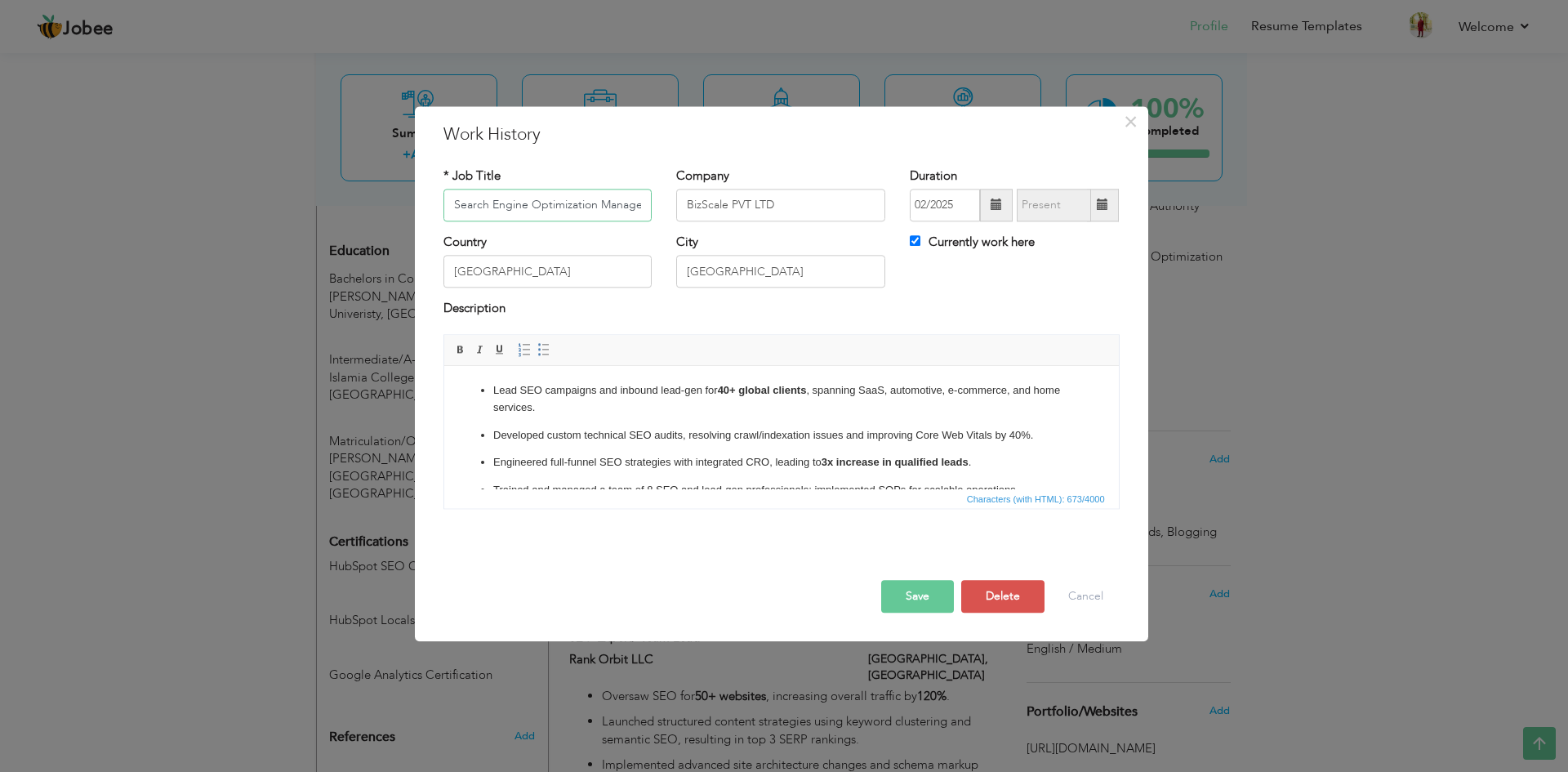
scroll to position [0, 3]
click at [1131, 121] on span "×" at bounding box center [1130, 121] width 13 height 30
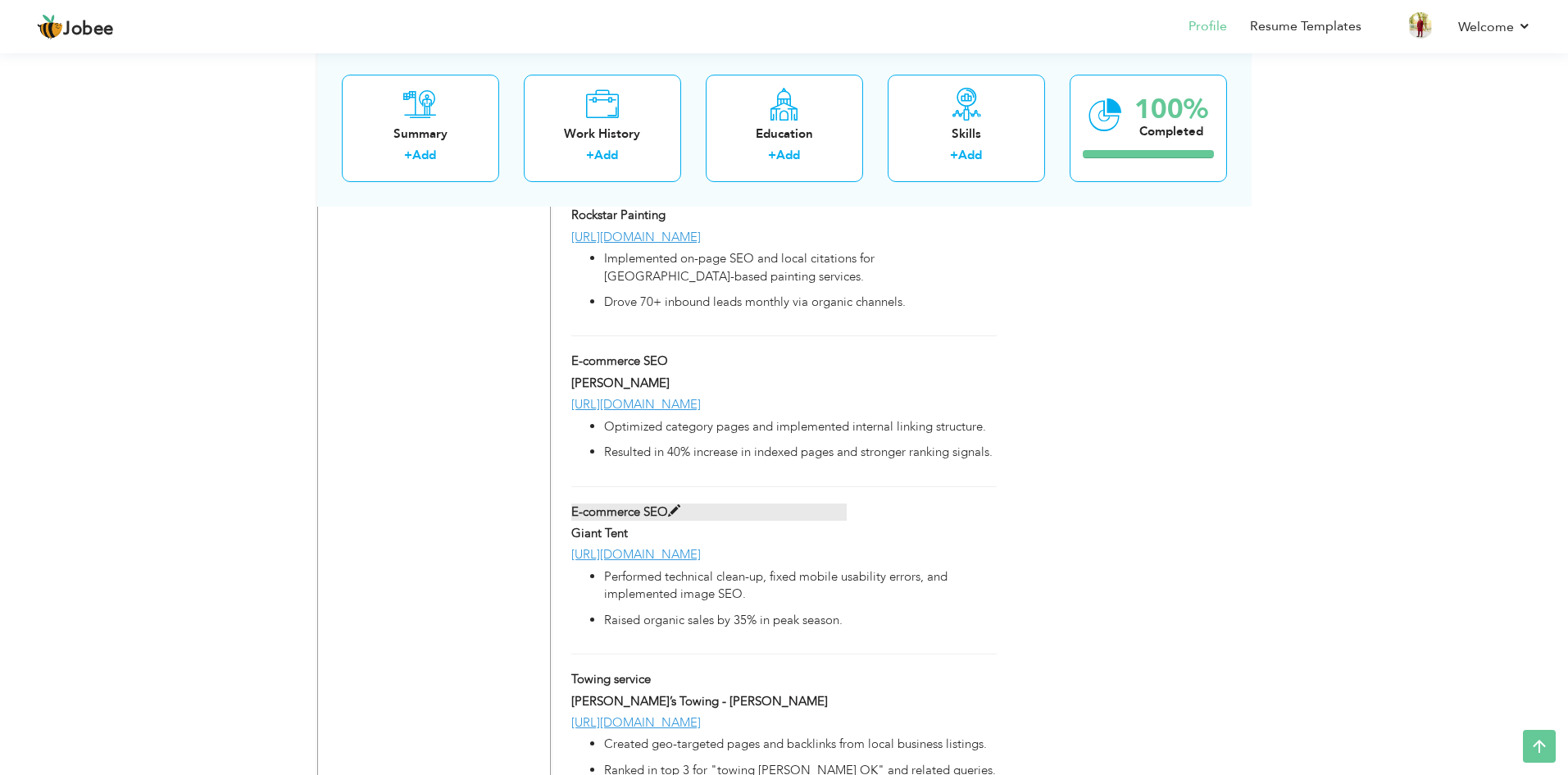
scroll to position [2952, 0]
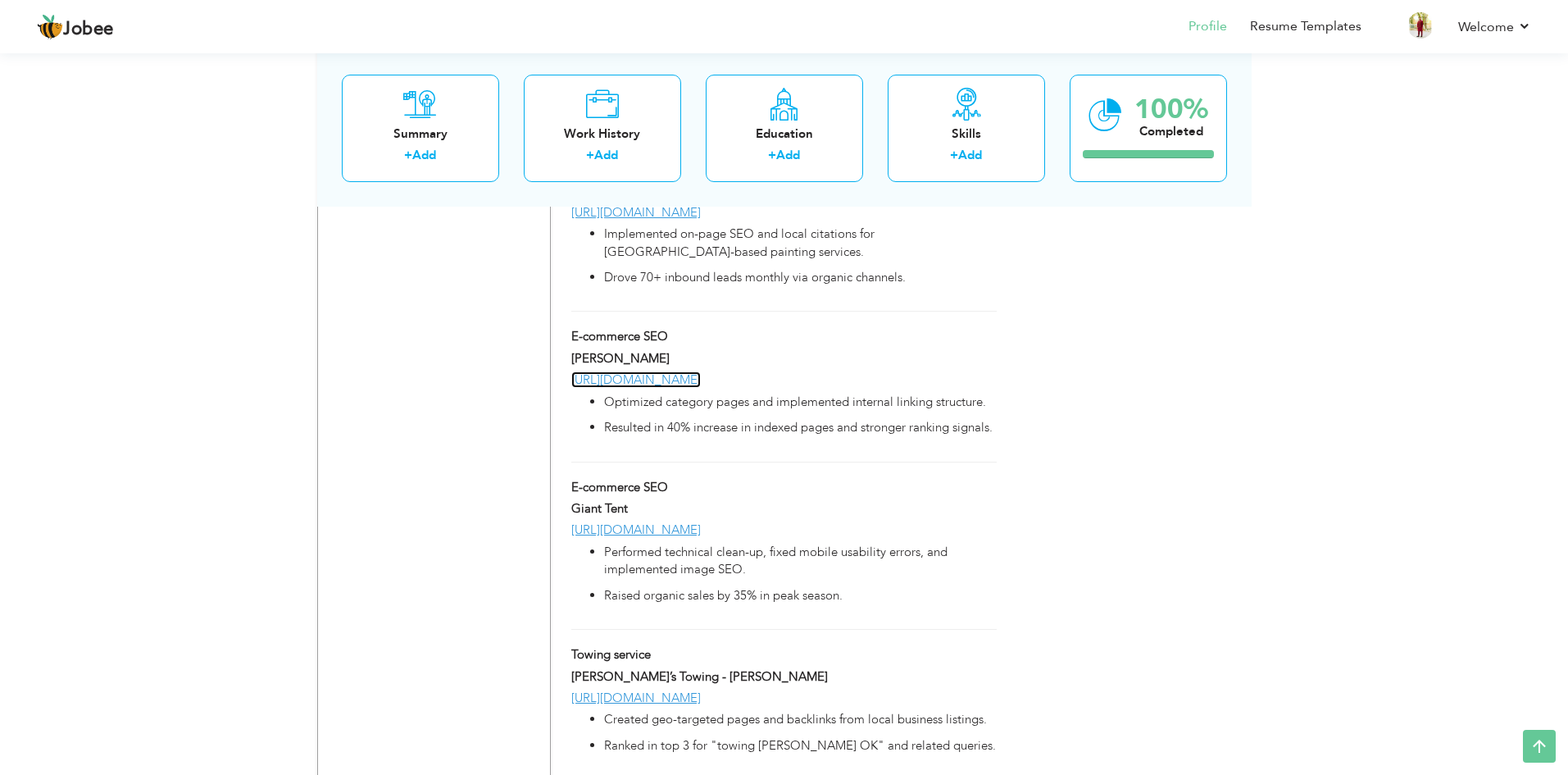
click at [657, 372] on link "[URL][DOMAIN_NAME]" at bounding box center [636, 379] width 130 height 16
